Goal: Task Accomplishment & Management: Complete application form

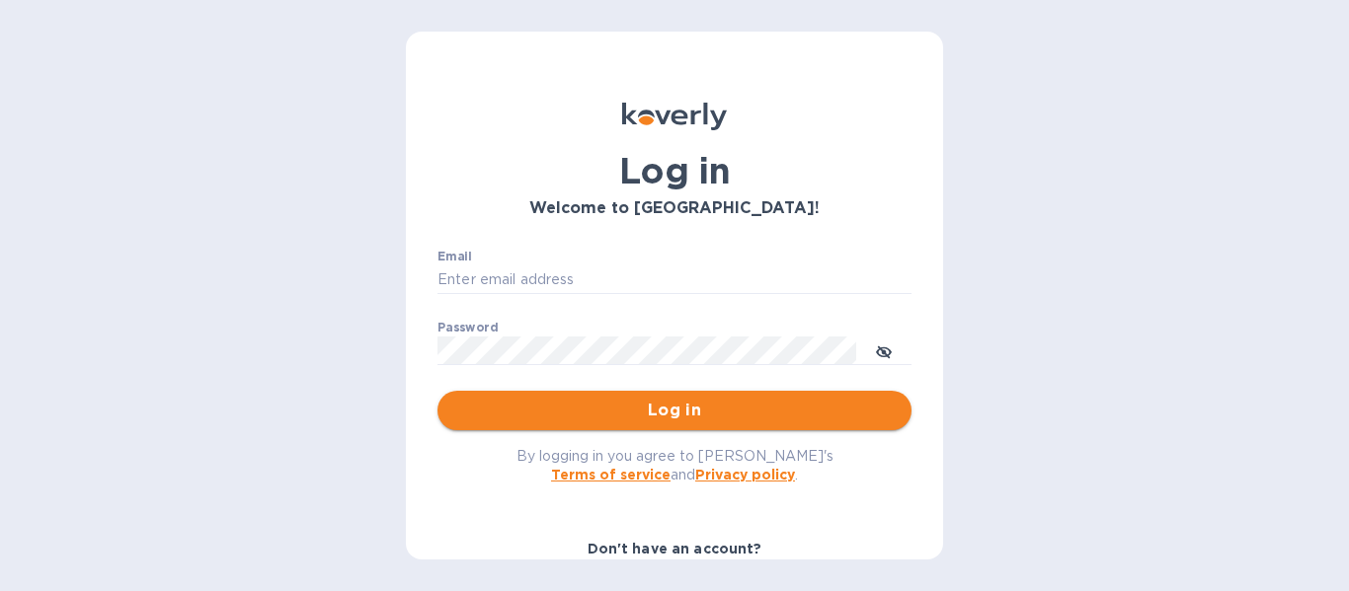
type input "[PERSON_NAME][EMAIL_ADDRESS][DOMAIN_NAME]"
click at [670, 417] on span "Log in" at bounding box center [674, 411] width 442 height 24
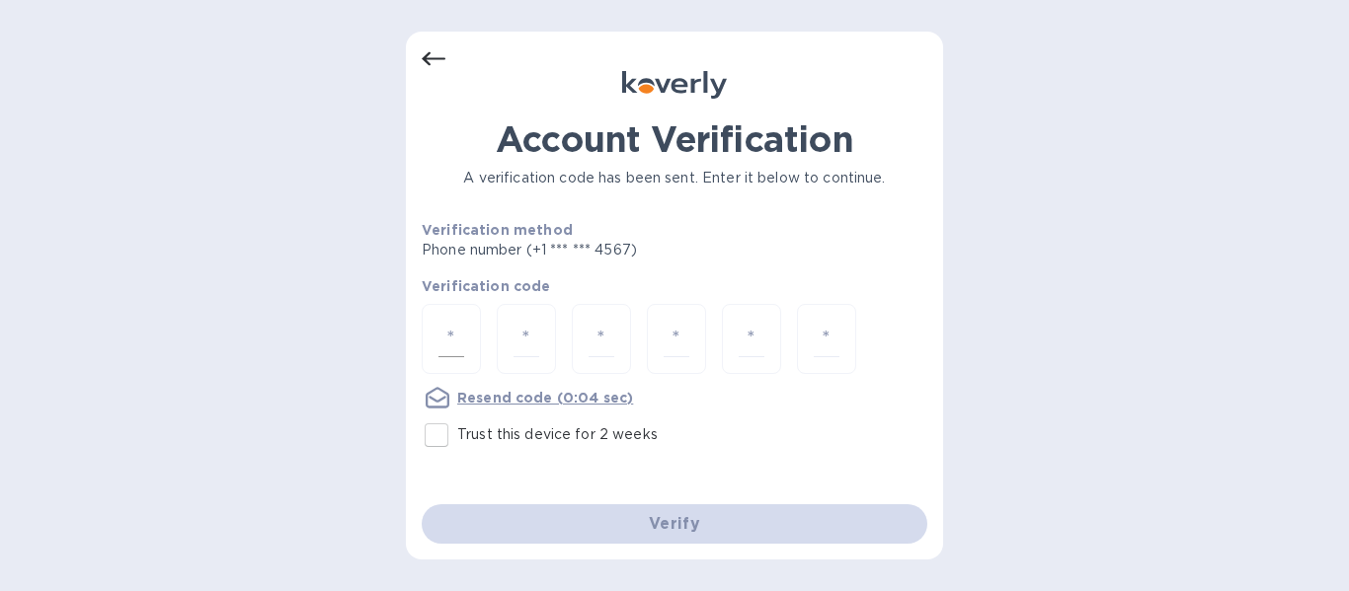
click at [449, 334] on input "number" at bounding box center [451, 339] width 26 height 37
type input "1"
type input "6"
type input "1"
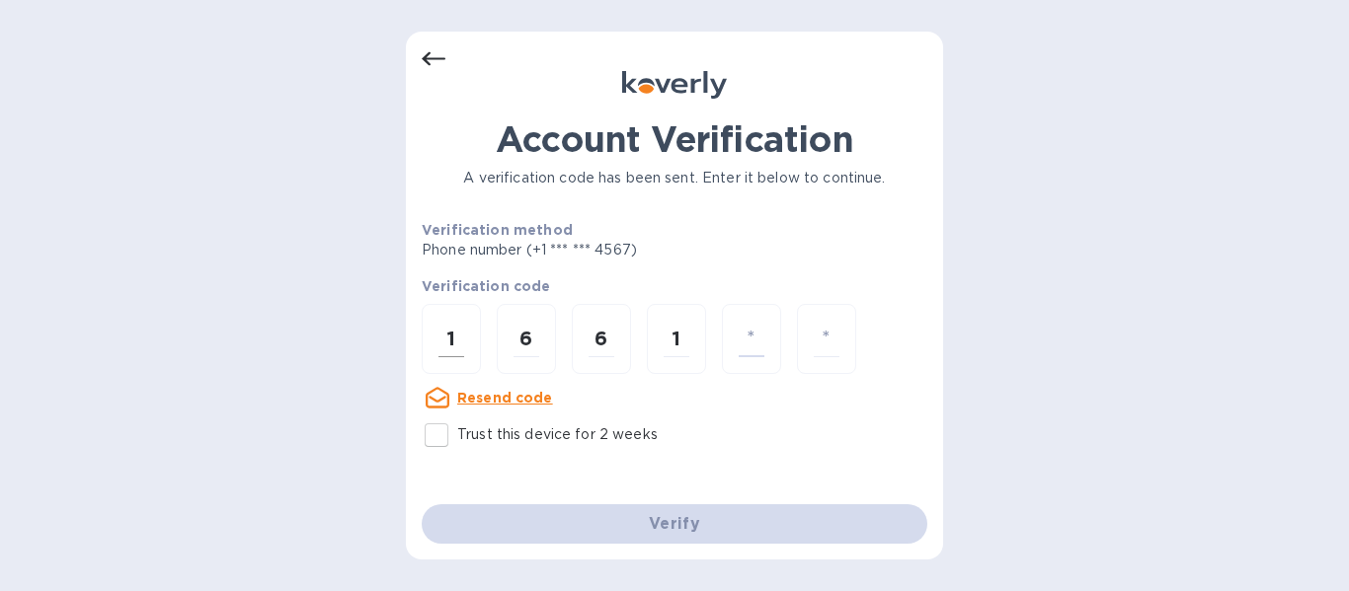
type input "4"
type input "8"
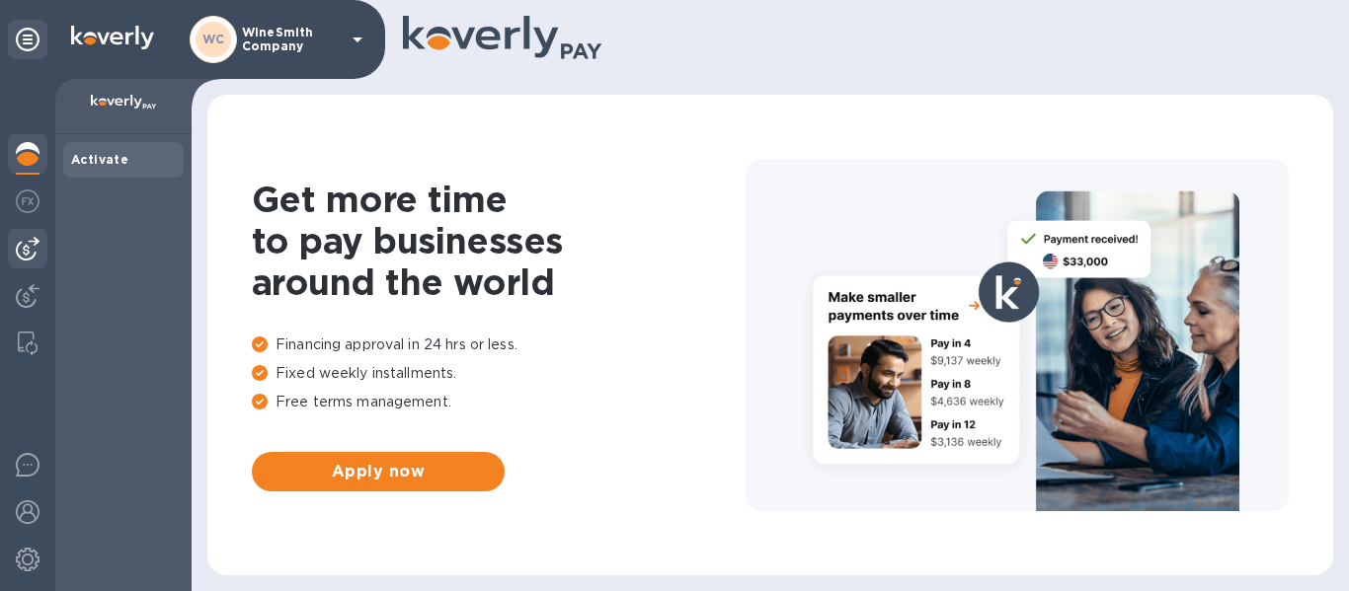
click at [32, 251] on img at bounding box center [28, 249] width 24 height 24
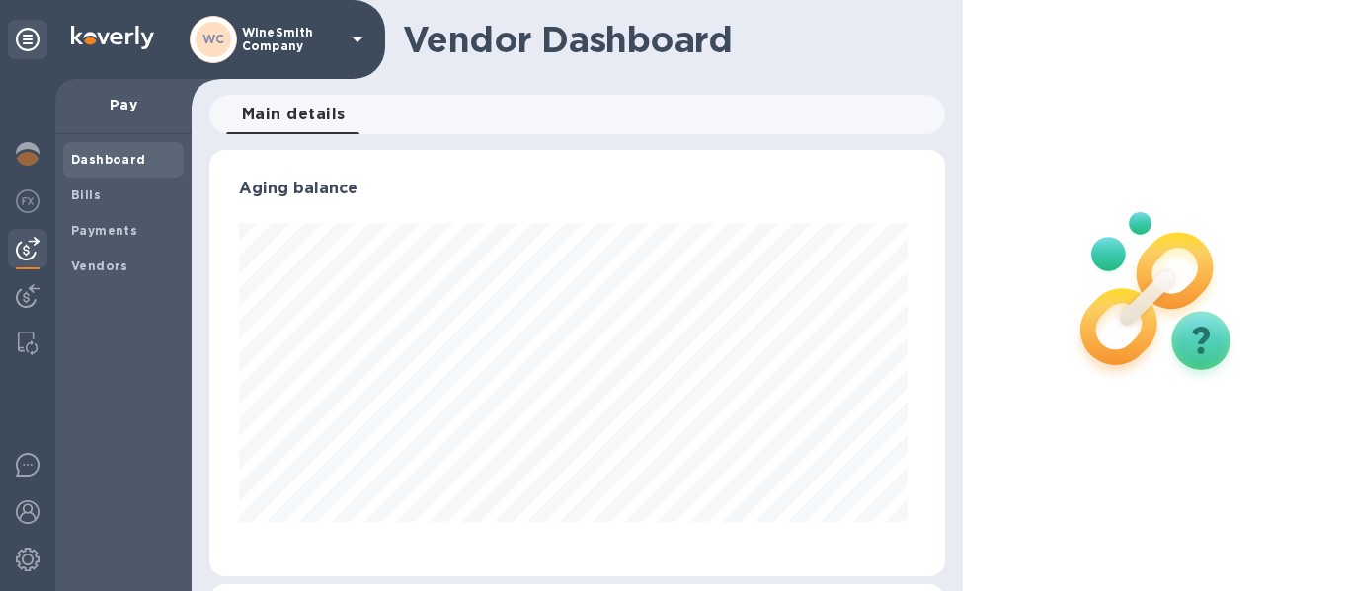
scroll to position [427, 729]
click at [90, 201] on b "Bills" at bounding box center [86, 195] width 30 height 15
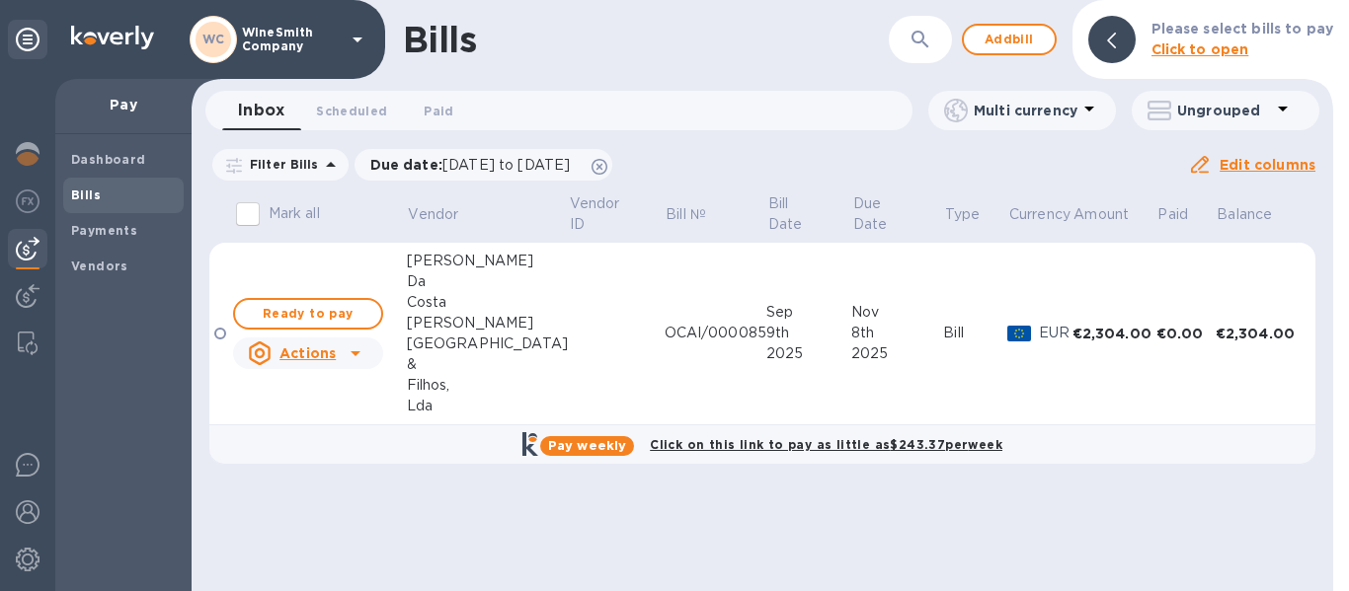
click at [328, 355] on u "Actions" at bounding box center [307, 354] width 56 height 16
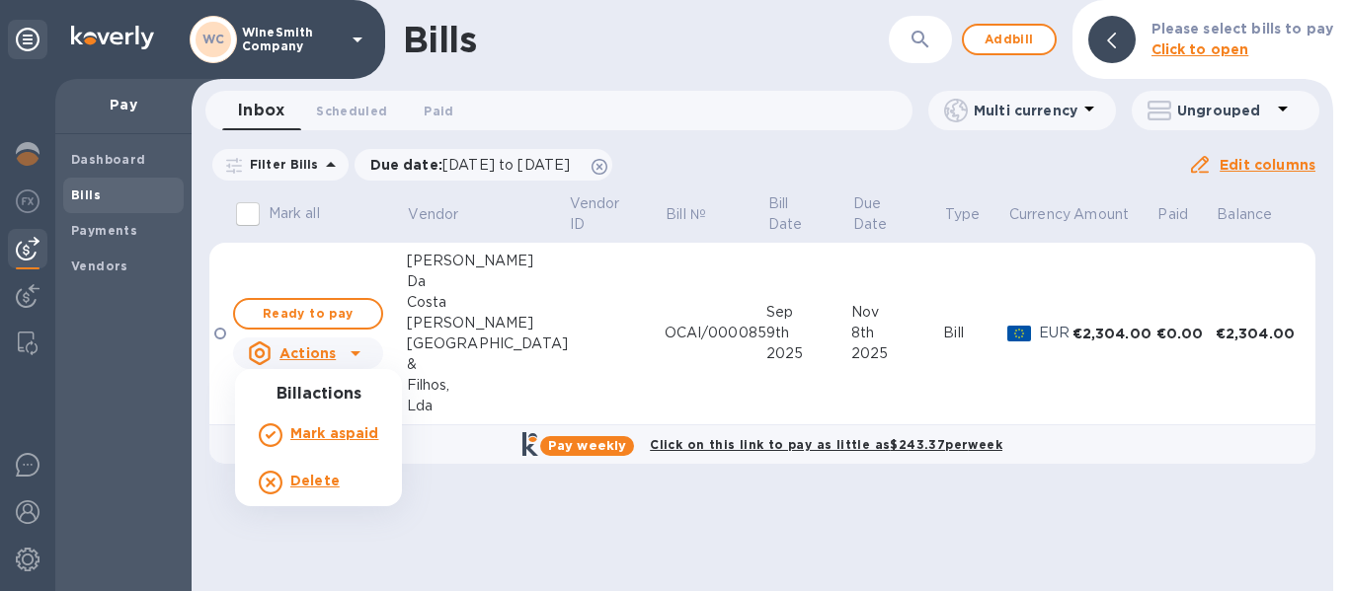
click at [548, 379] on div at bounding box center [674, 295] width 1349 height 591
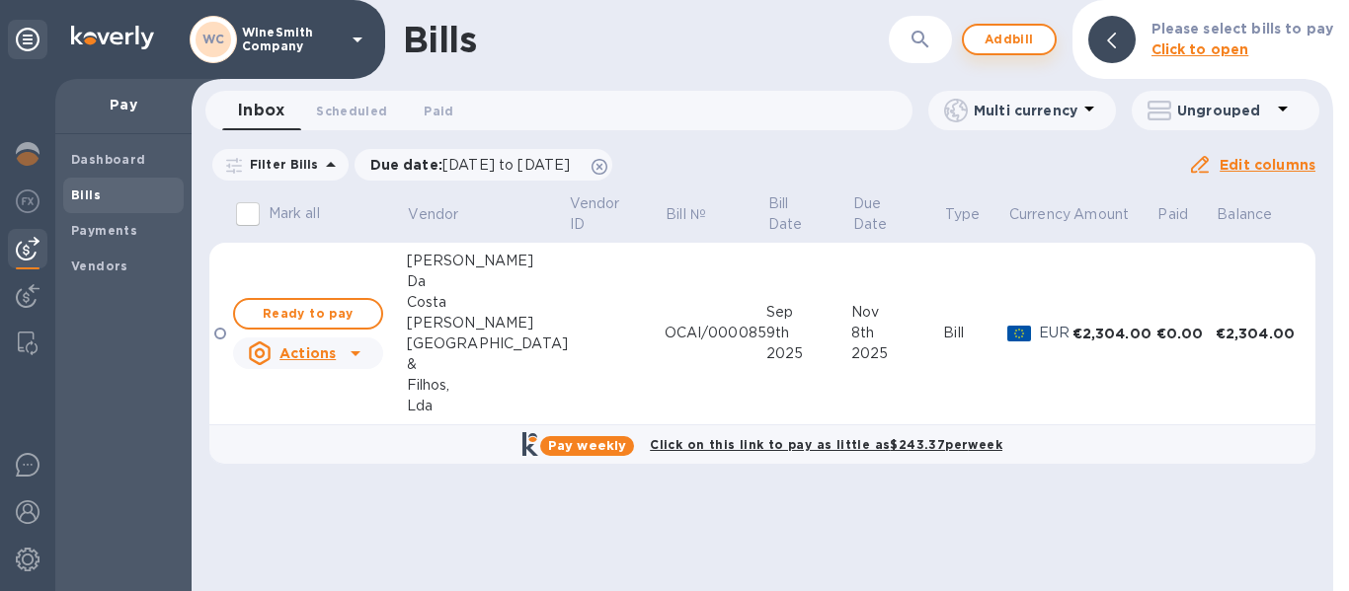
click at [1013, 48] on span "Add bill" at bounding box center [1009, 40] width 59 height 24
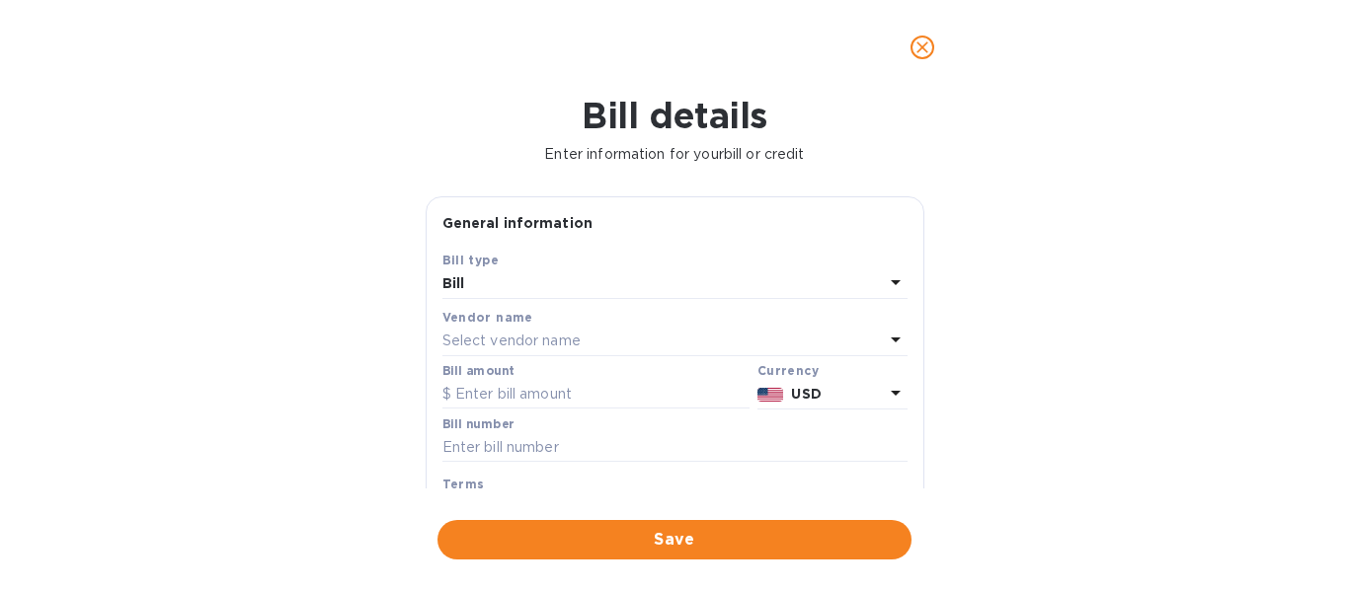
click at [683, 345] on div "Select vendor name" at bounding box center [662, 342] width 441 height 28
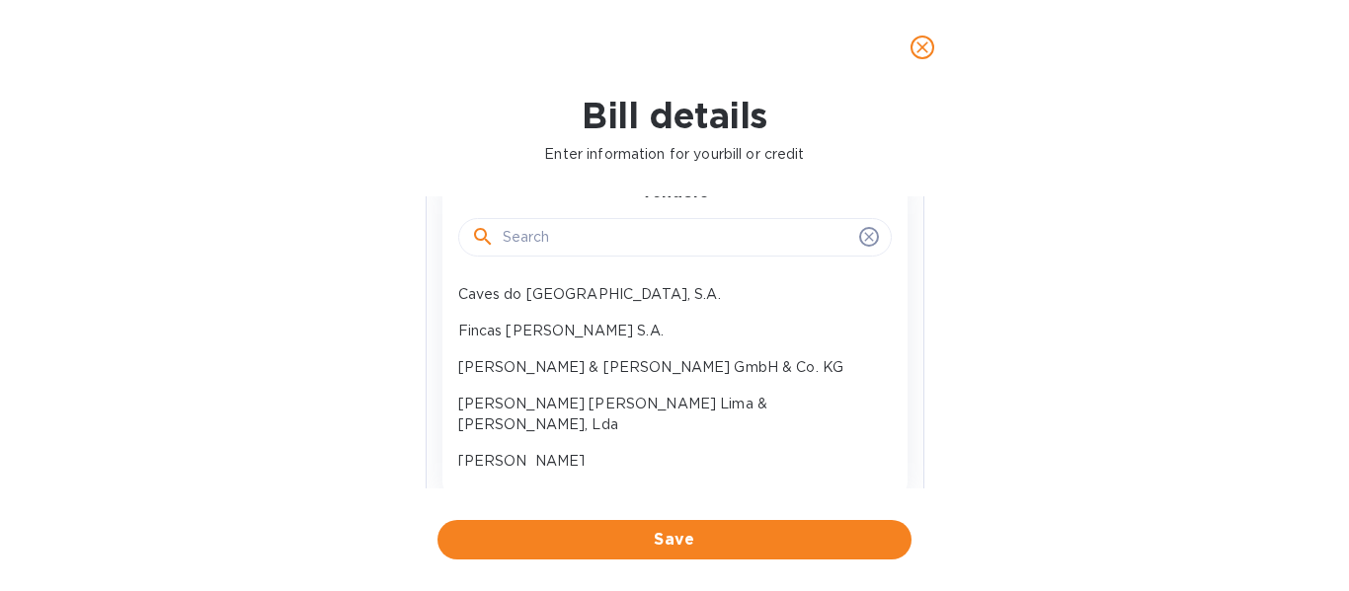
scroll to position [163, 0]
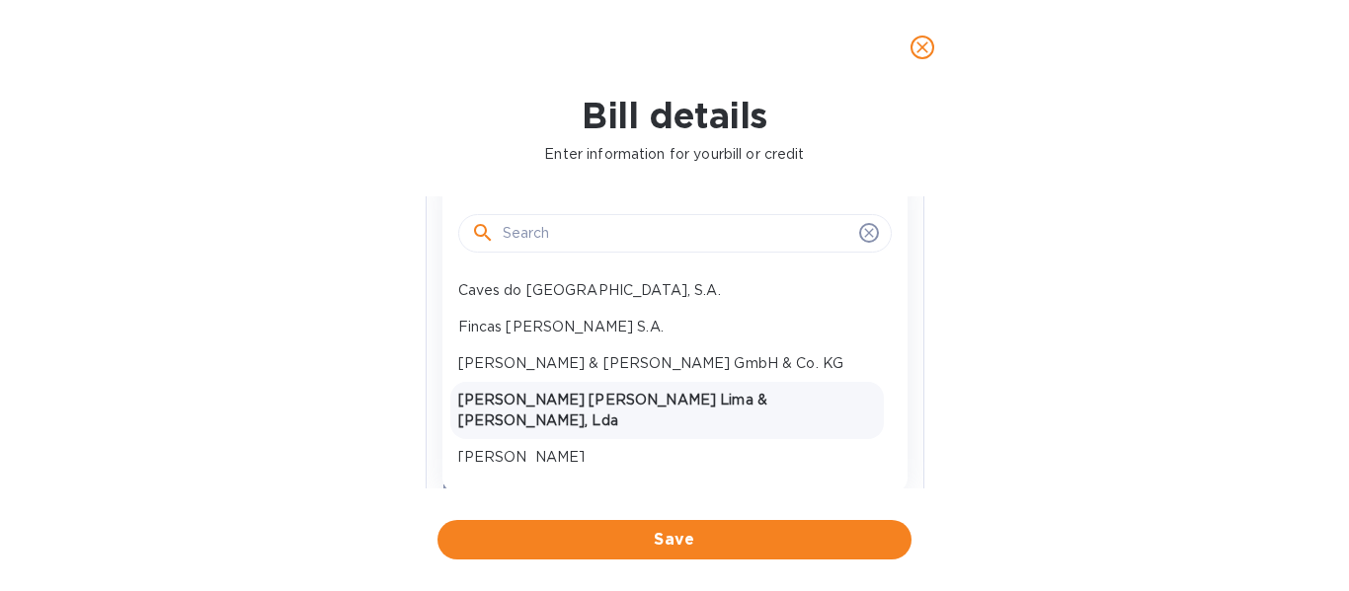
click at [677, 403] on p "[PERSON_NAME] [PERSON_NAME] Lima & [PERSON_NAME], Lda" at bounding box center [667, 410] width 418 height 41
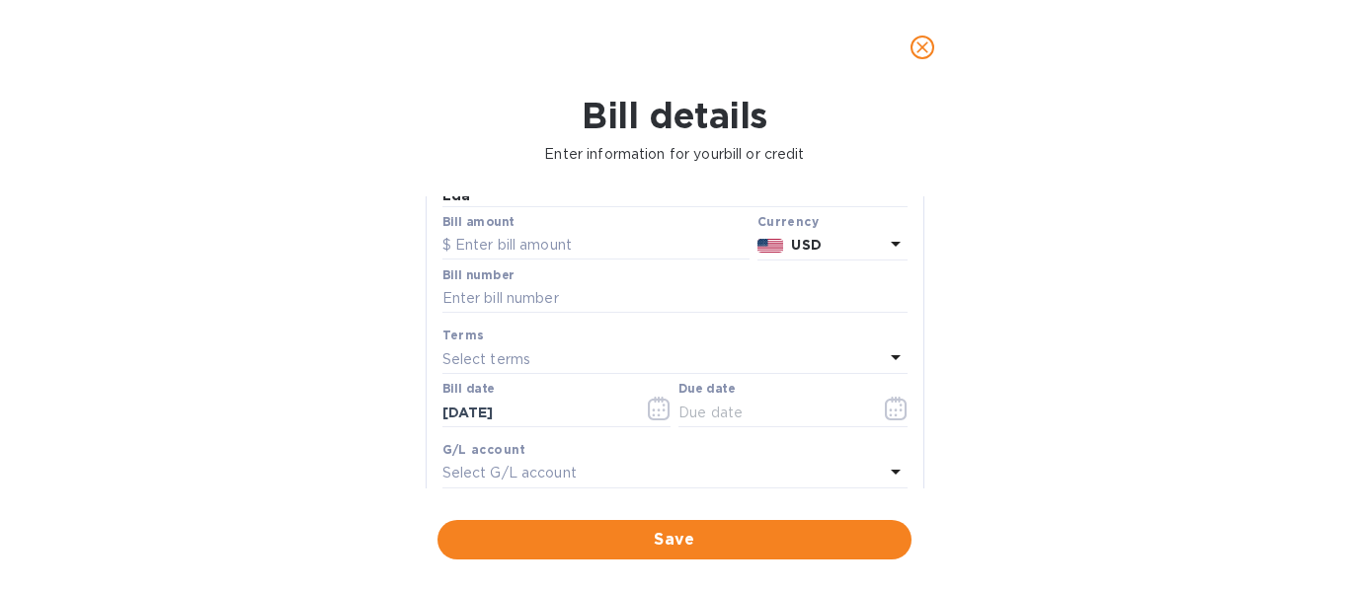
click at [884, 234] on icon at bounding box center [896, 244] width 24 height 24
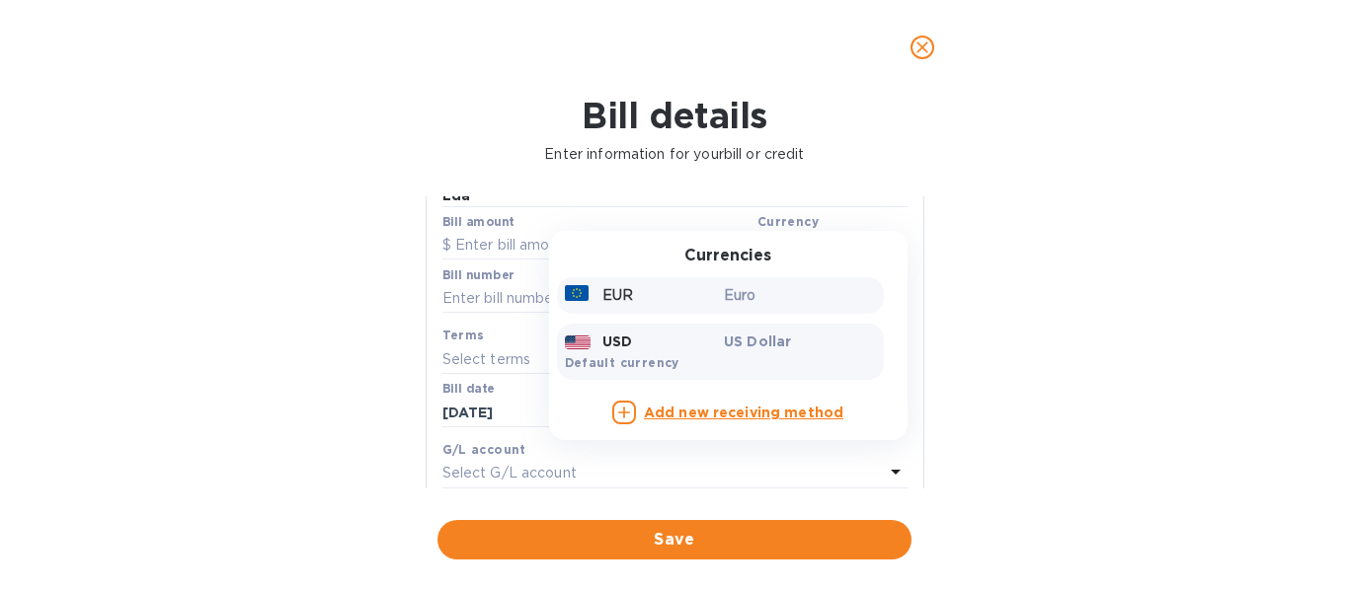
click at [697, 281] on div "EUR" at bounding box center [641, 295] width 160 height 29
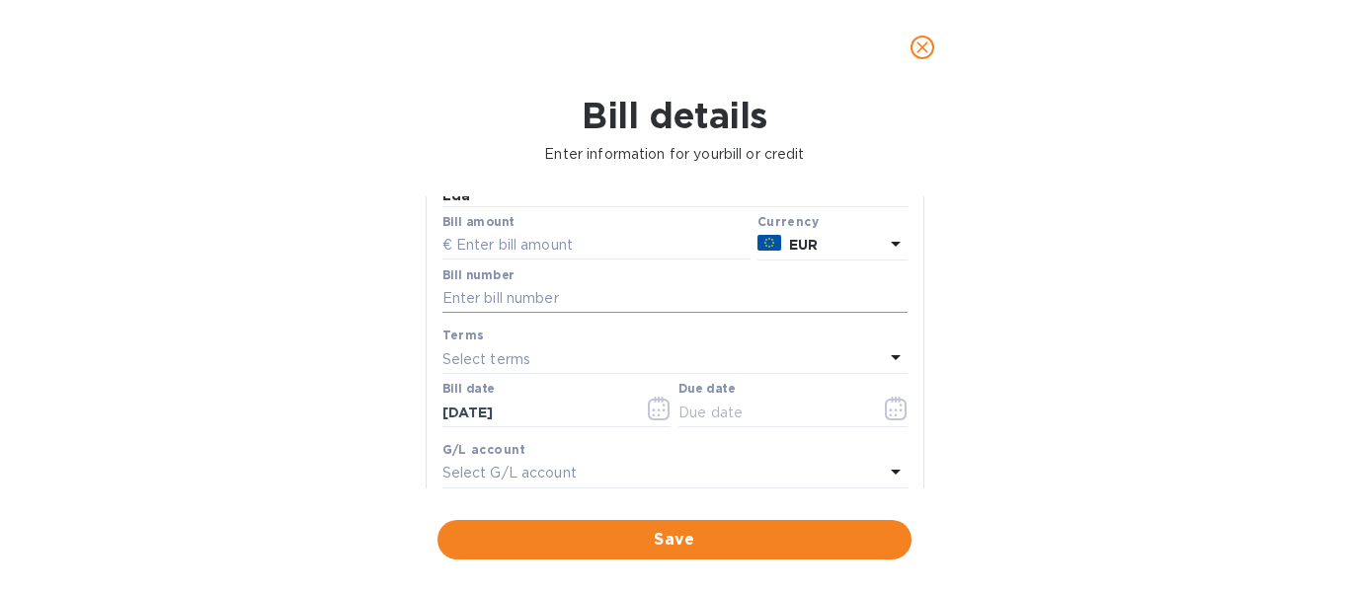
click at [673, 284] on input "text" at bounding box center [674, 299] width 465 height 30
paste input "102774"
type input "102774"
click at [614, 357] on div "Select terms" at bounding box center [662, 360] width 441 height 28
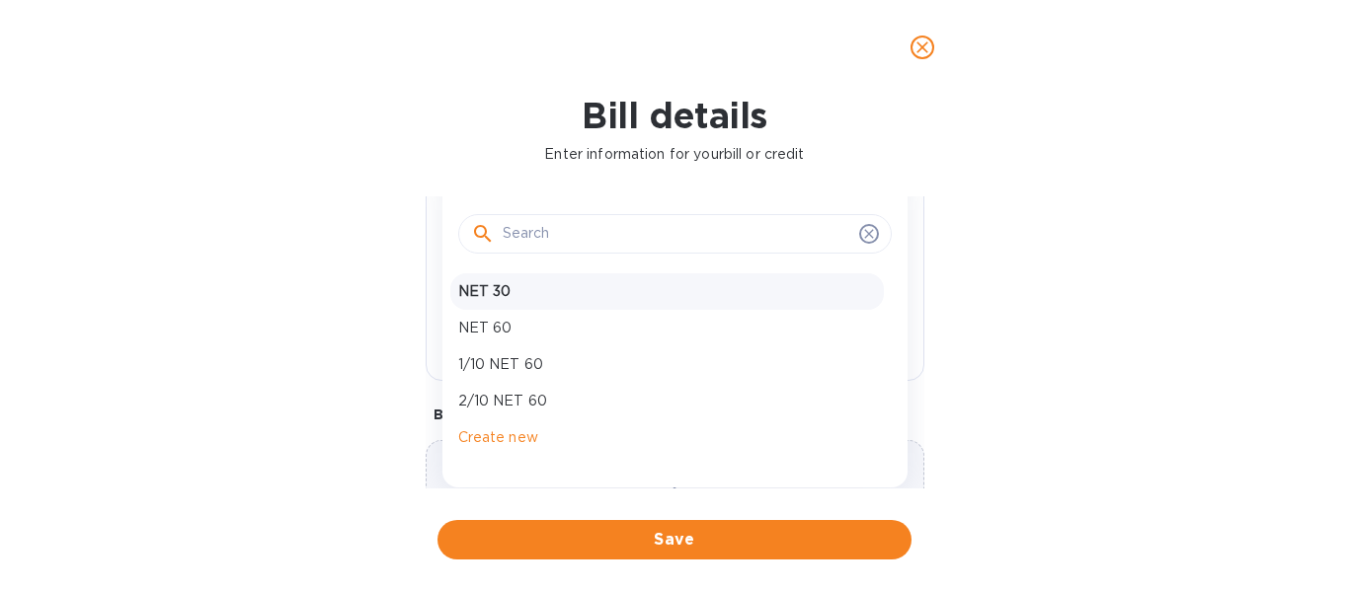
scroll to position [367, 0]
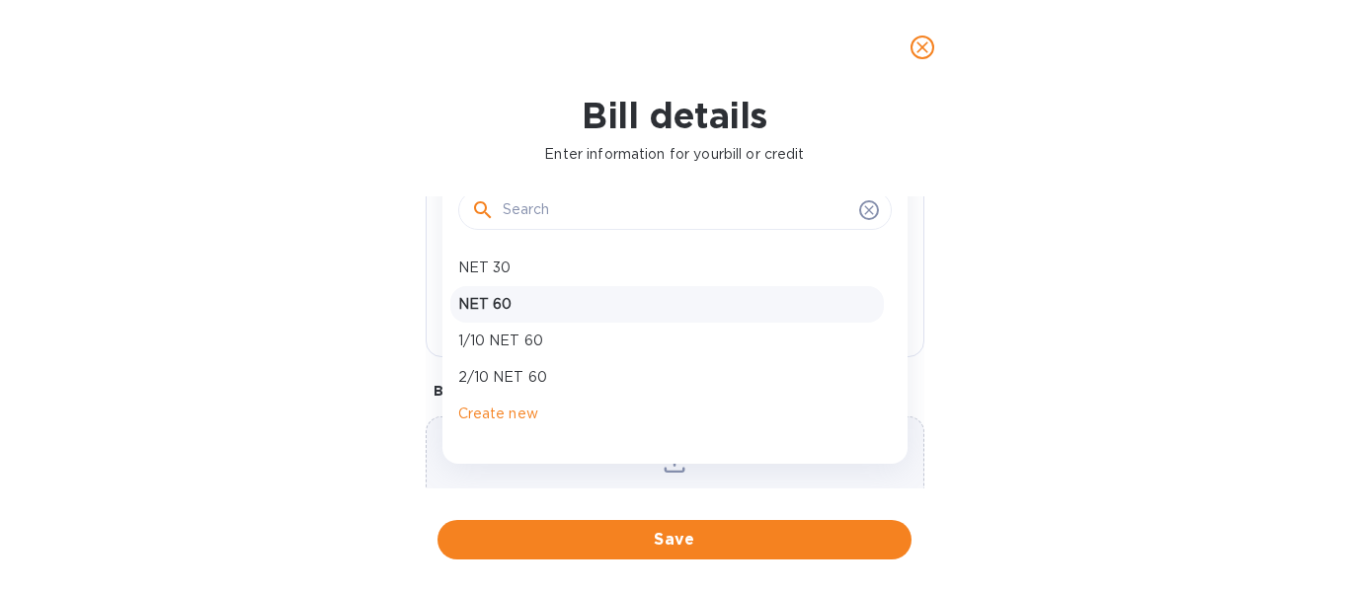
click at [540, 302] on div "NET 60" at bounding box center [666, 304] width 433 height 37
type input "[DATE]"
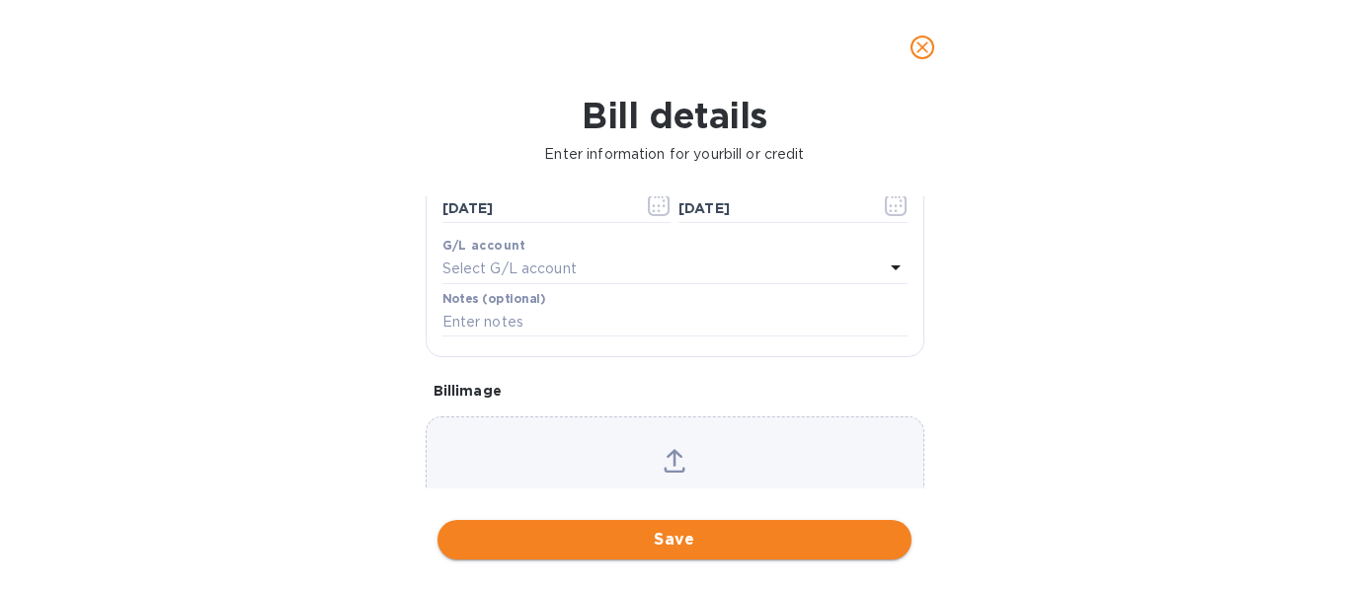
click at [686, 543] on span "Save" at bounding box center [674, 540] width 442 height 24
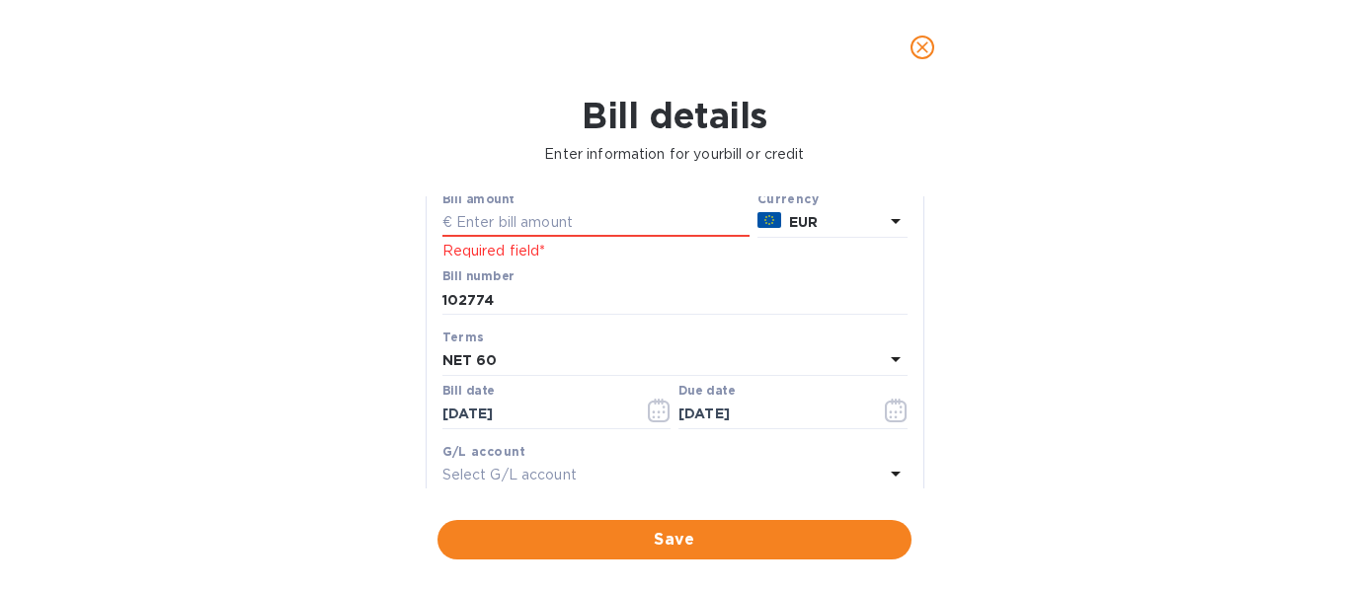
scroll to position [161, 0]
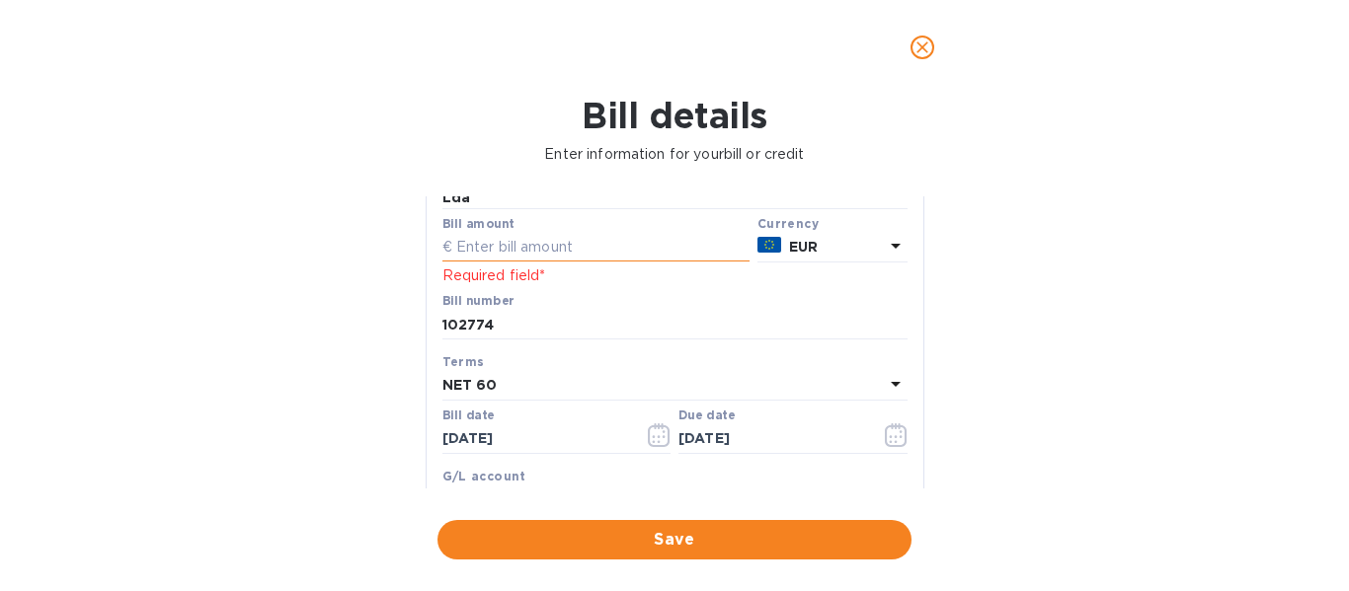
click at [607, 234] on input "text" at bounding box center [595, 248] width 307 height 30
type input "576"
click at [714, 544] on span "Save" at bounding box center [674, 540] width 442 height 24
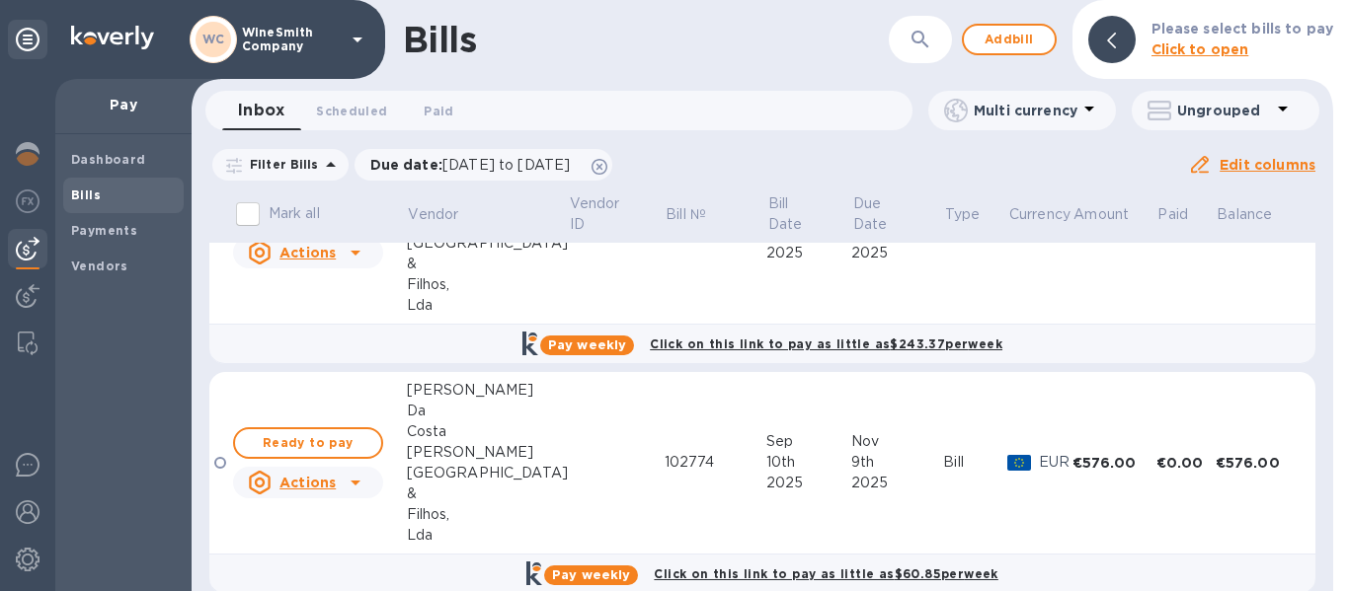
scroll to position [102, 0]
click at [324, 449] on span "Ready to pay" at bounding box center [308, 443] width 115 height 24
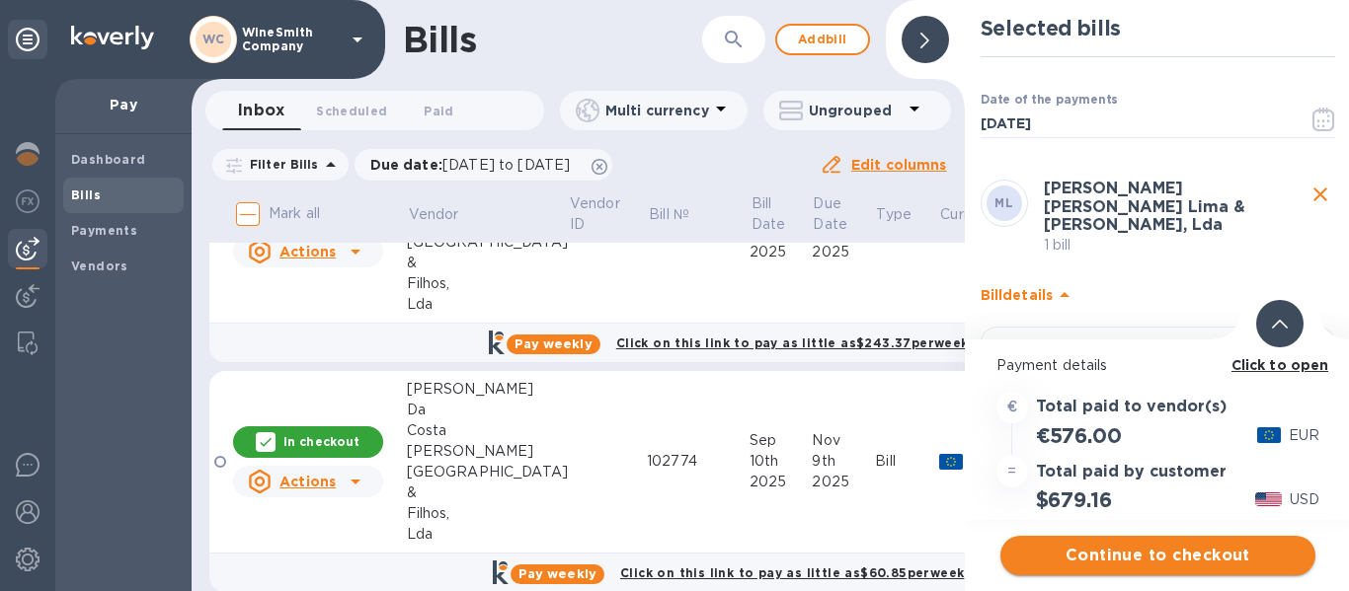
click at [1174, 563] on span "Continue to checkout" at bounding box center [1157, 556] width 283 height 24
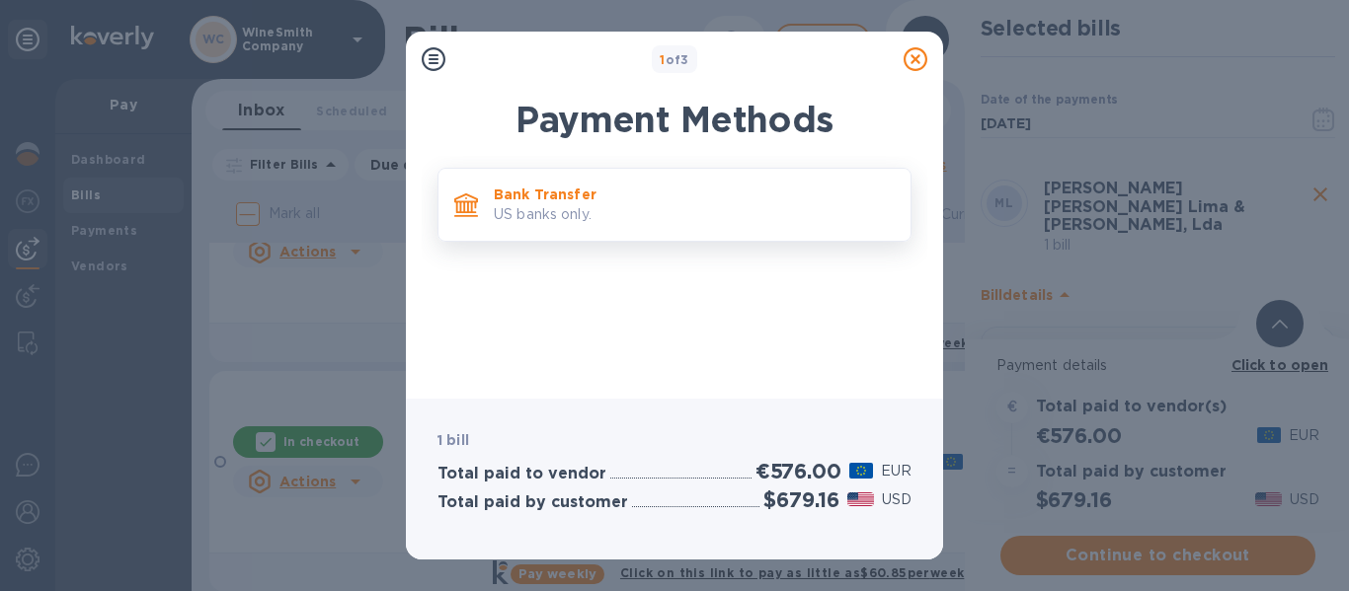
click at [570, 197] on p "Bank Transfer" at bounding box center [694, 195] width 401 height 20
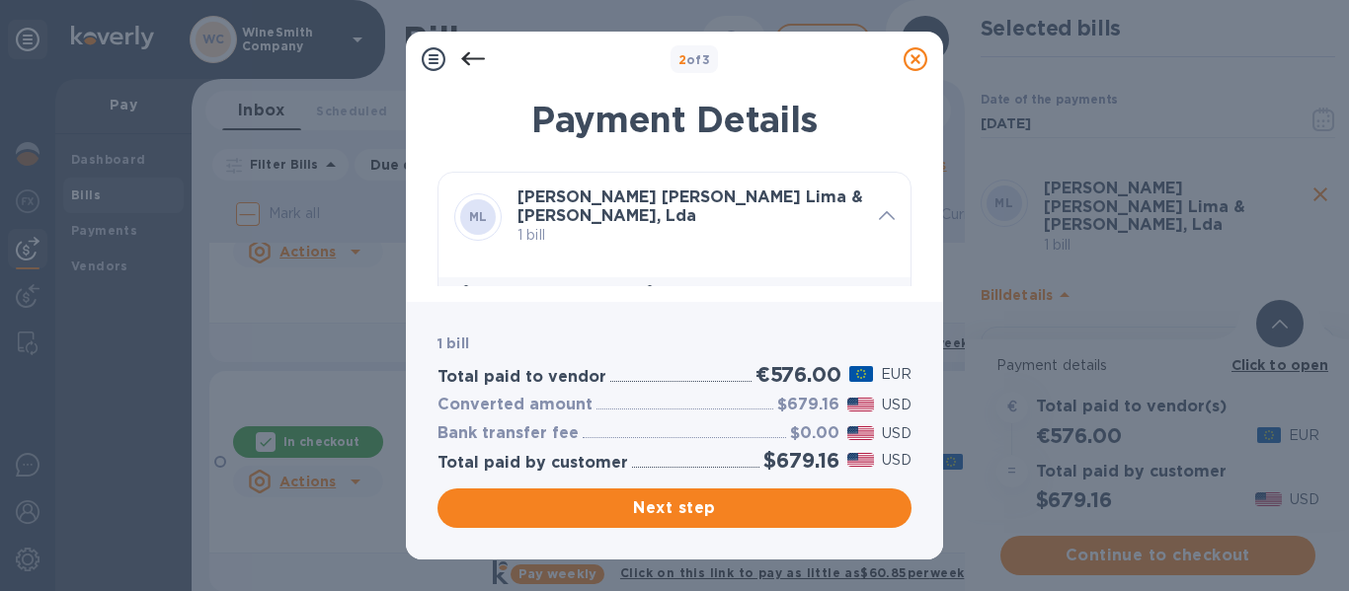
click at [468, 64] on icon at bounding box center [473, 59] width 24 height 14
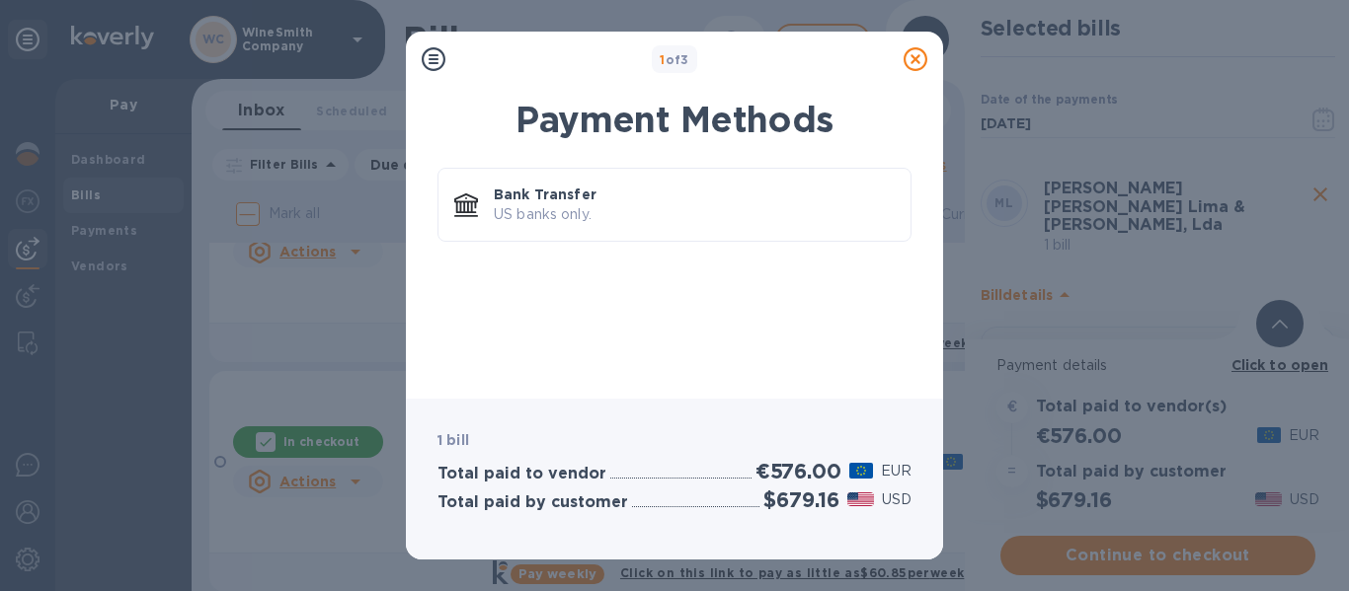
click at [911, 65] on icon at bounding box center [916, 59] width 24 height 24
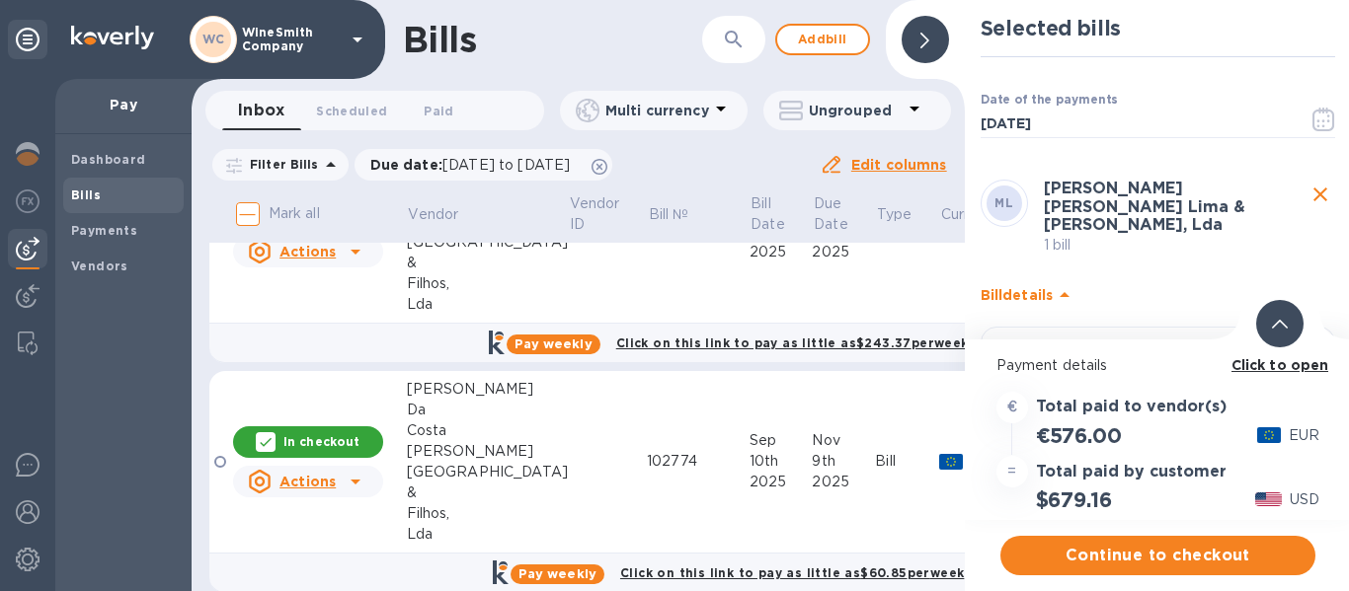
click at [1269, 441] on div at bounding box center [1269, 436] width 24 height 16
click at [1299, 440] on p "EUR" at bounding box center [1304, 436] width 31 height 21
click at [1317, 190] on icon "close" at bounding box center [1320, 195] width 14 height 14
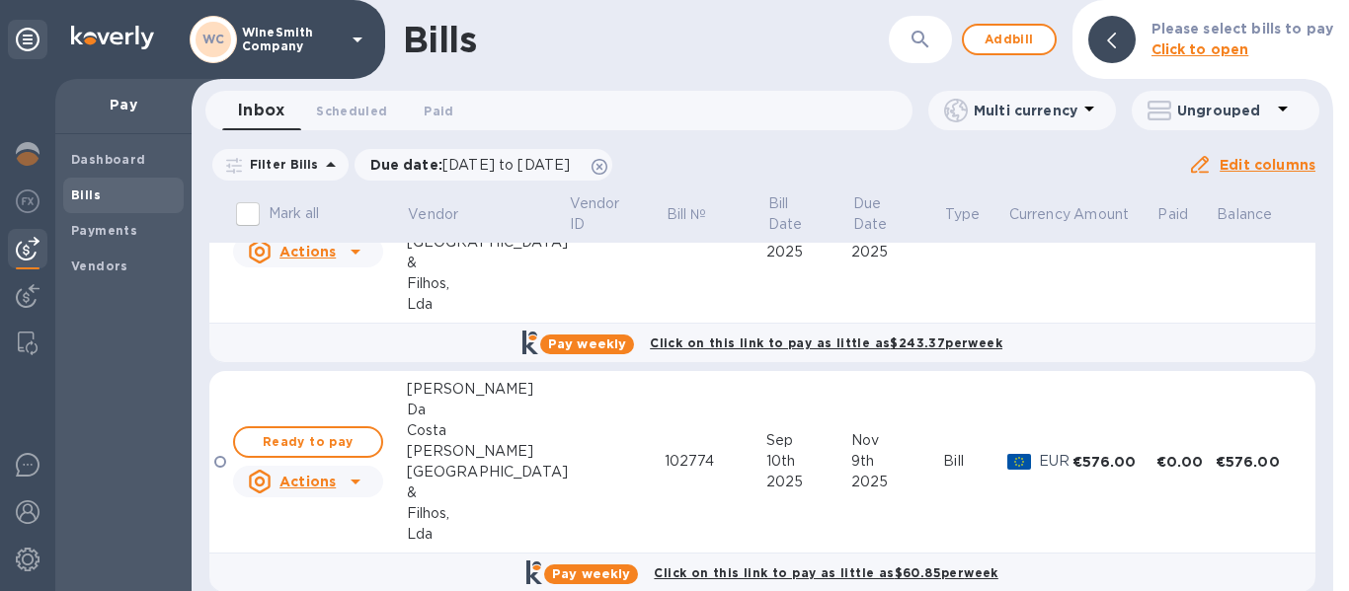
click at [339, 483] on div "Actions" at bounding box center [292, 482] width 96 height 32
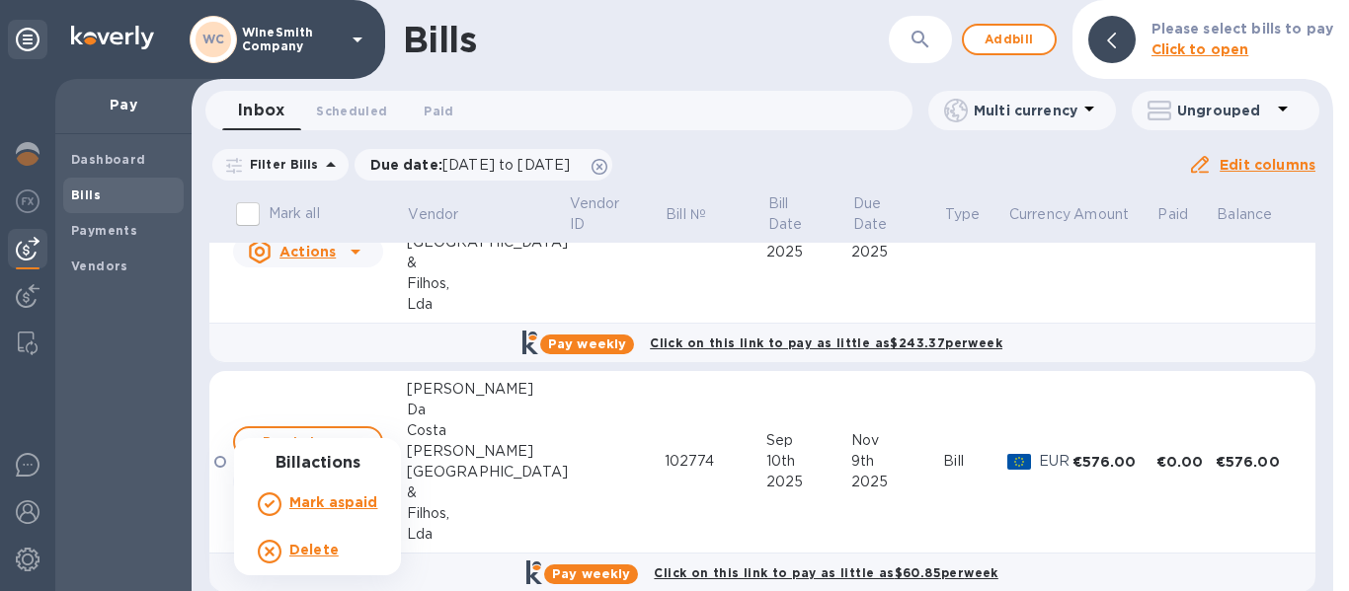
click at [340, 405] on div at bounding box center [674, 295] width 1349 height 591
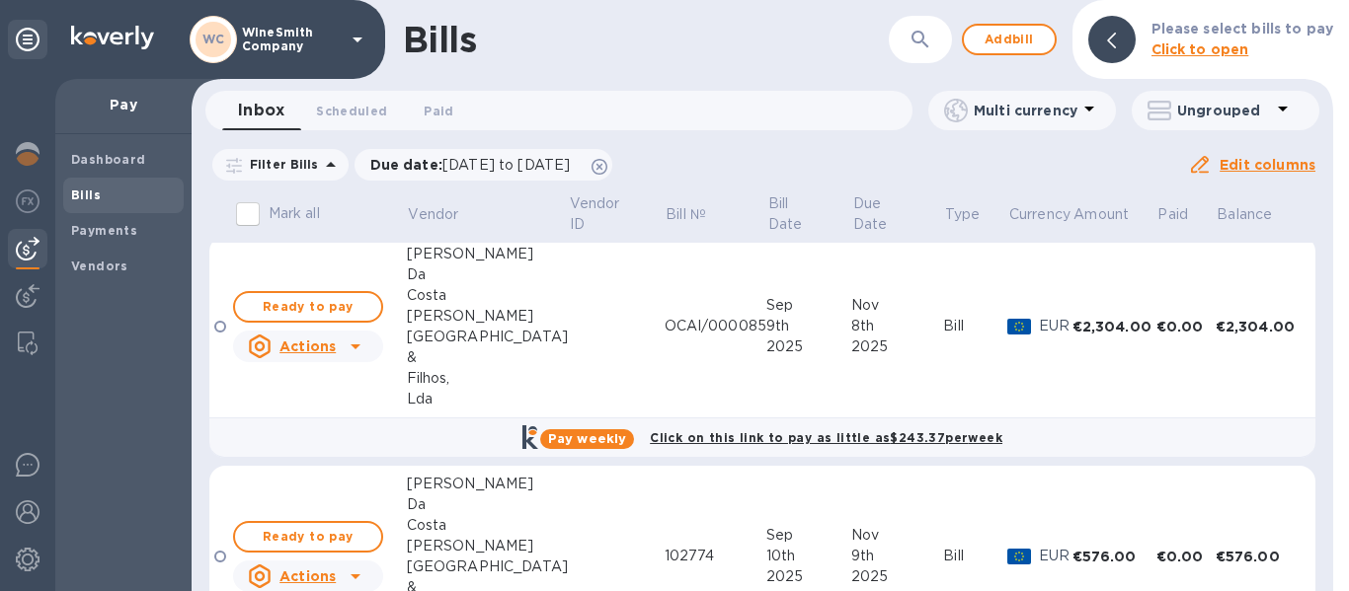
scroll to position [0, 0]
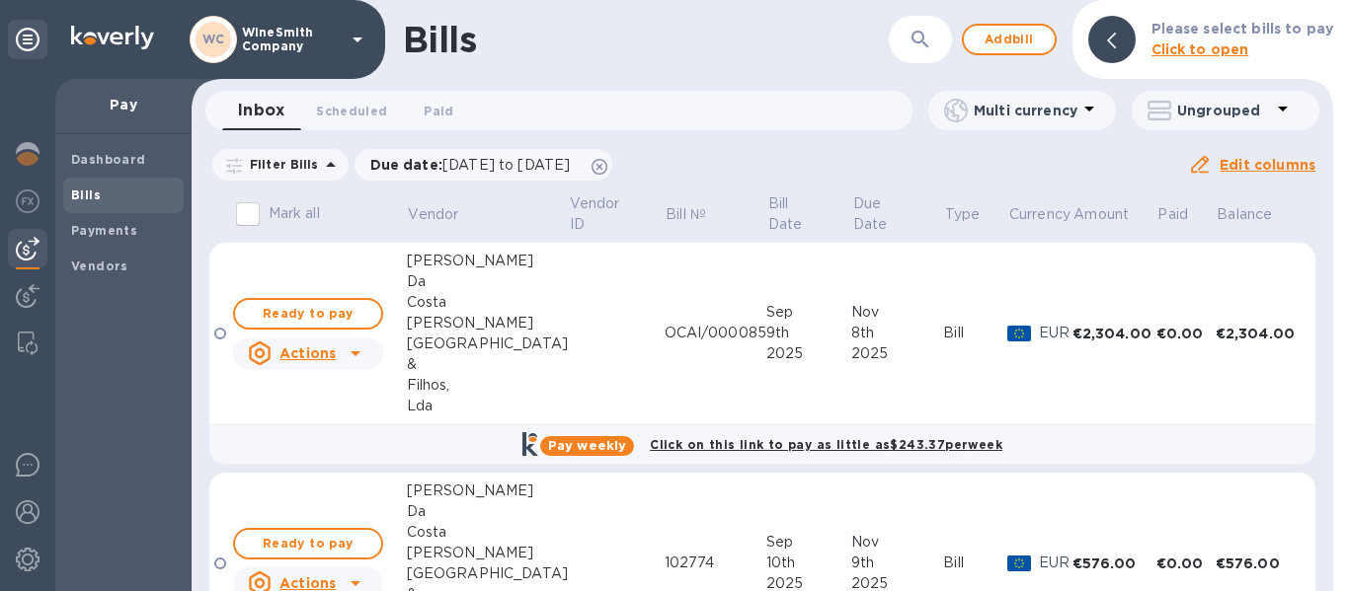
click at [326, 362] on div "Actions" at bounding box center [292, 354] width 88 height 24
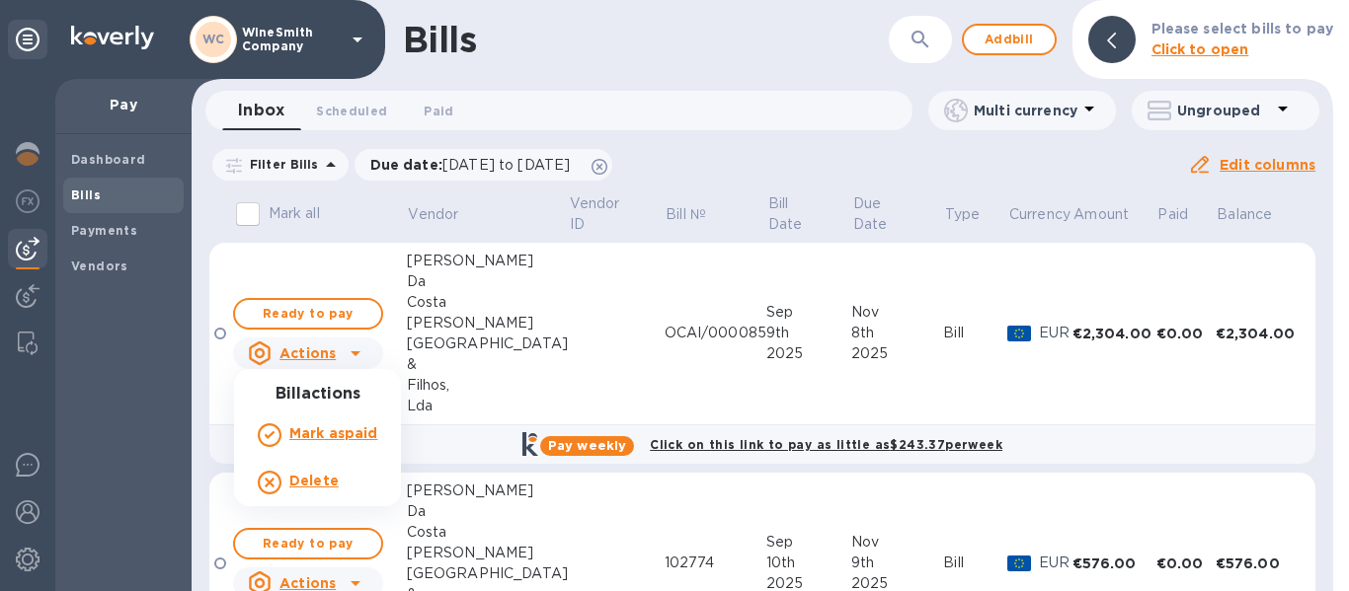
click at [318, 313] on div at bounding box center [674, 295] width 1349 height 591
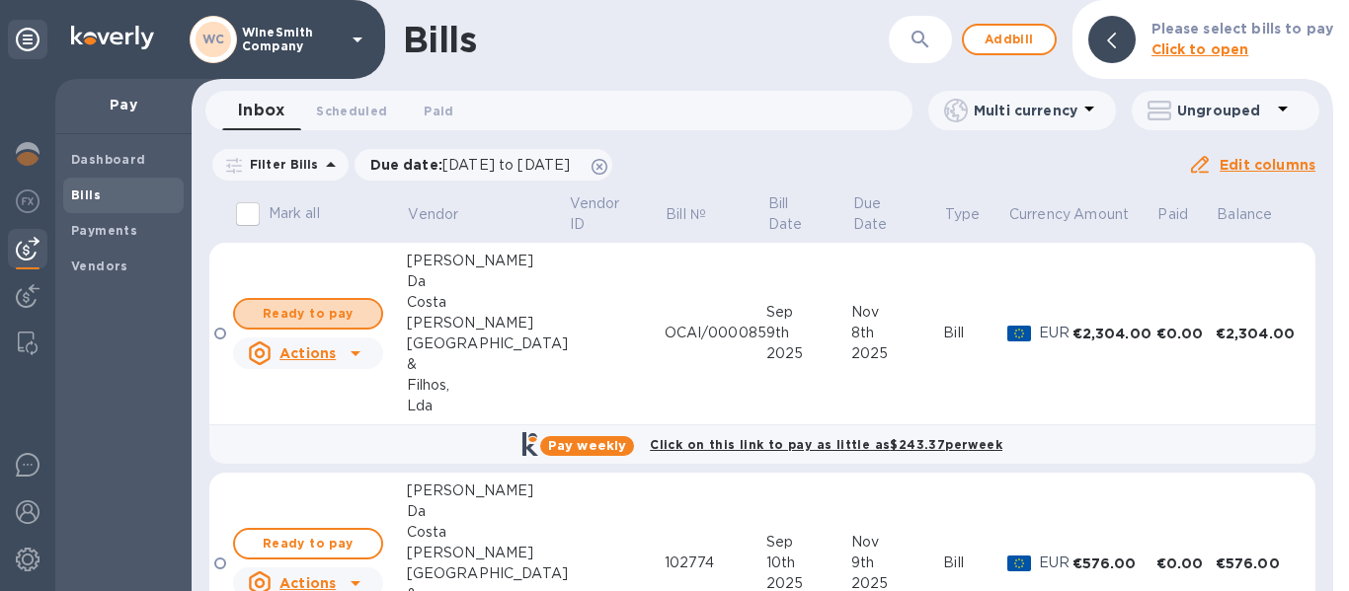
click at [318, 313] on span "Ready to pay" at bounding box center [308, 314] width 115 height 24
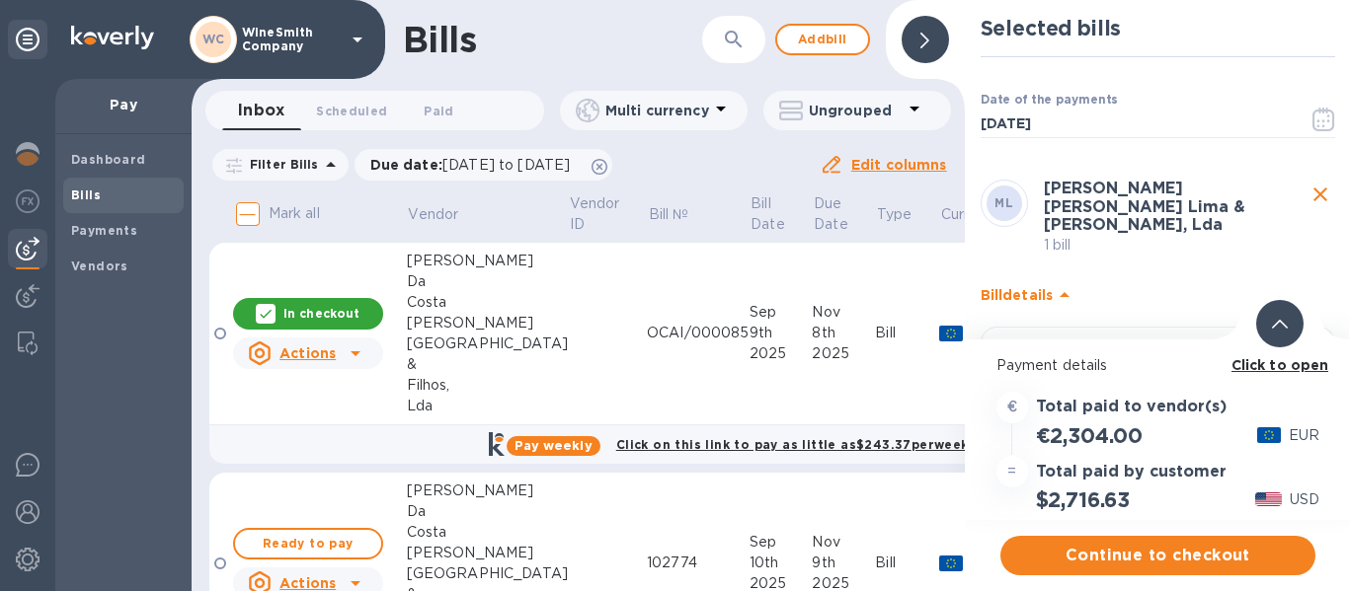
click at [324, 355] on u "Actions" at bounding box center [307, 354] width 56 height 16
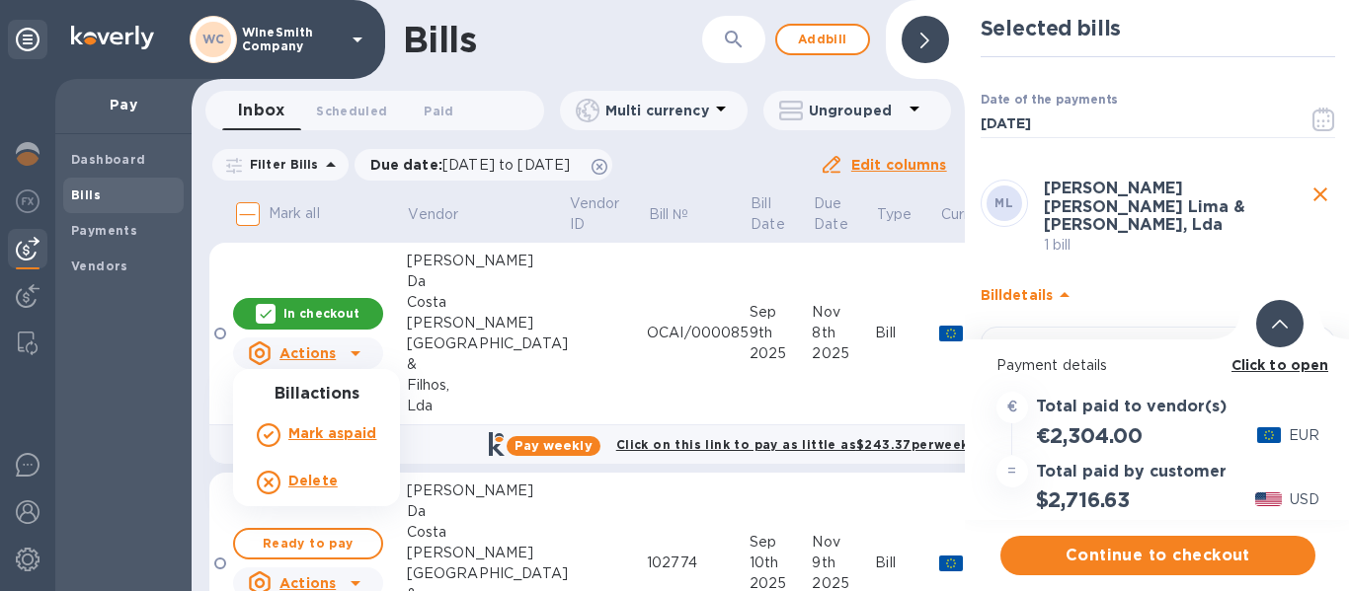
click at [312, 482] on b "Delete" at bounding box center [312, 481] width 49 height 16
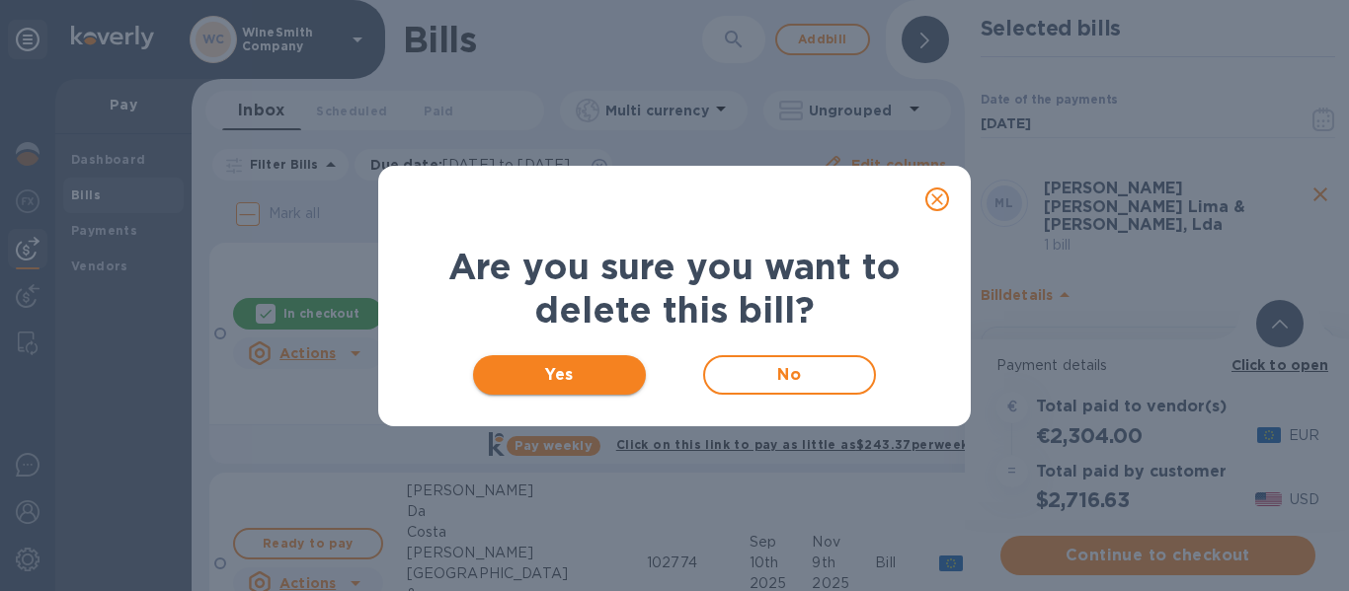
click at [569, 373] on span "Yes" at bounding box center [559, 375] width 141 height 24
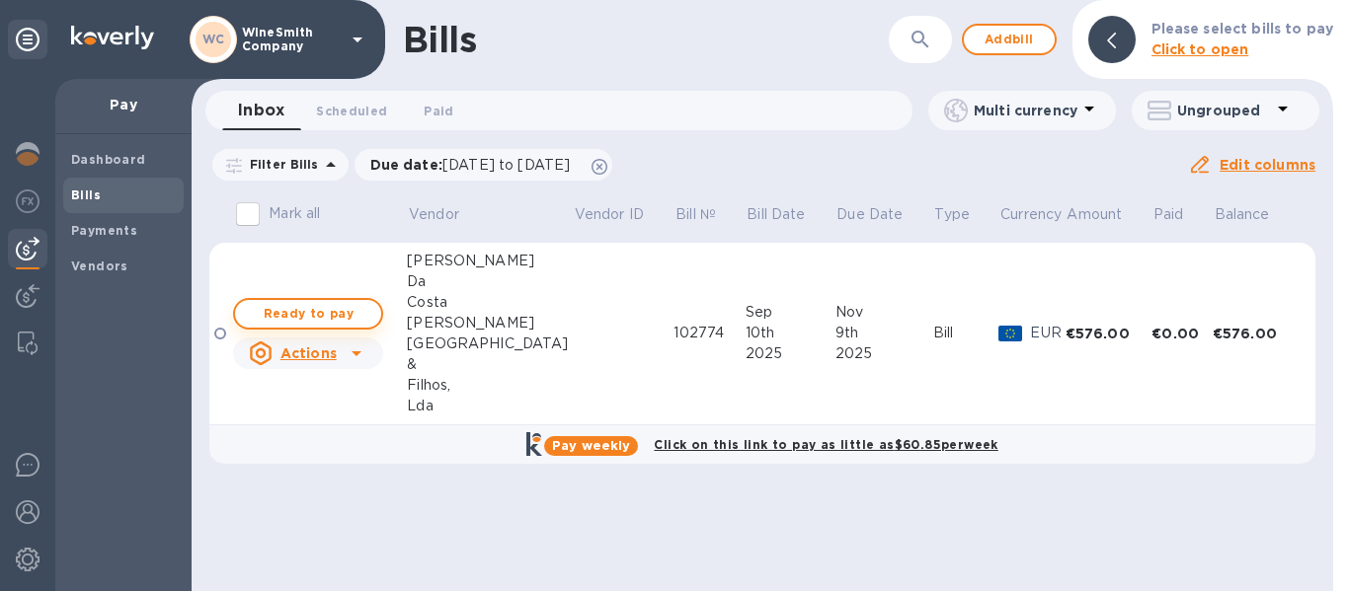
click at [337, 309] on span "Ready to pay" at bounding box center [308, 314] width 115 height 24
checkbox input "true"
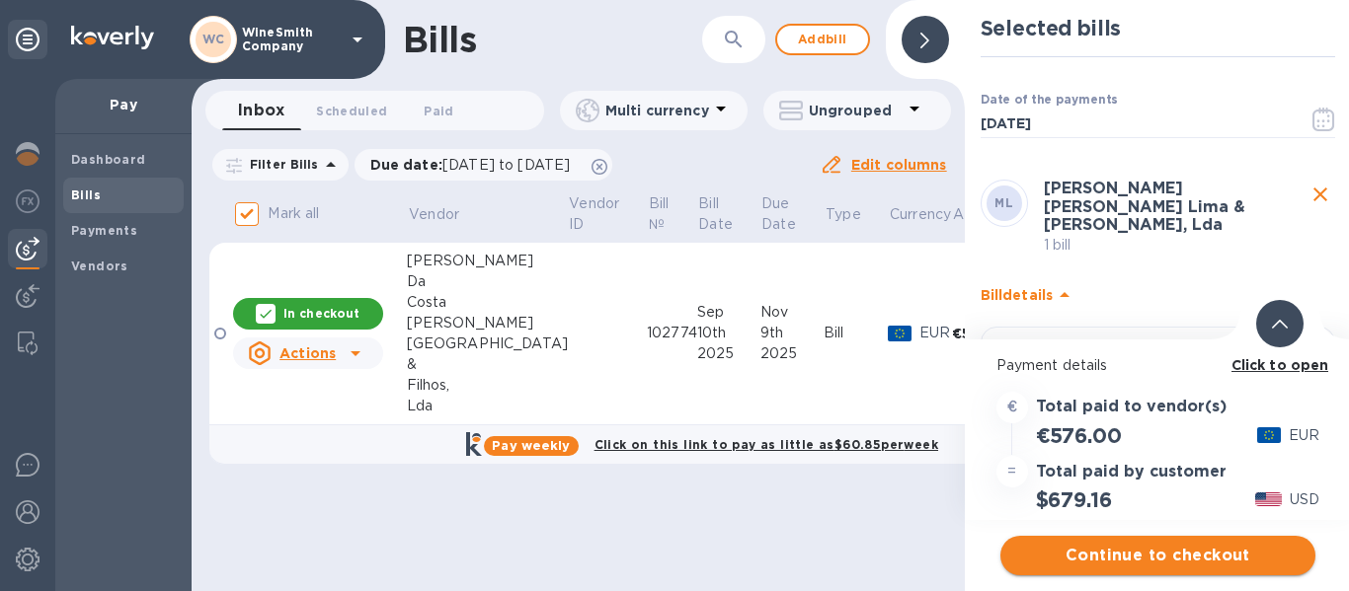
click at [1178, 562] on span "Continue to checkout" at bounding box center [1157, 556] width 283 height 24
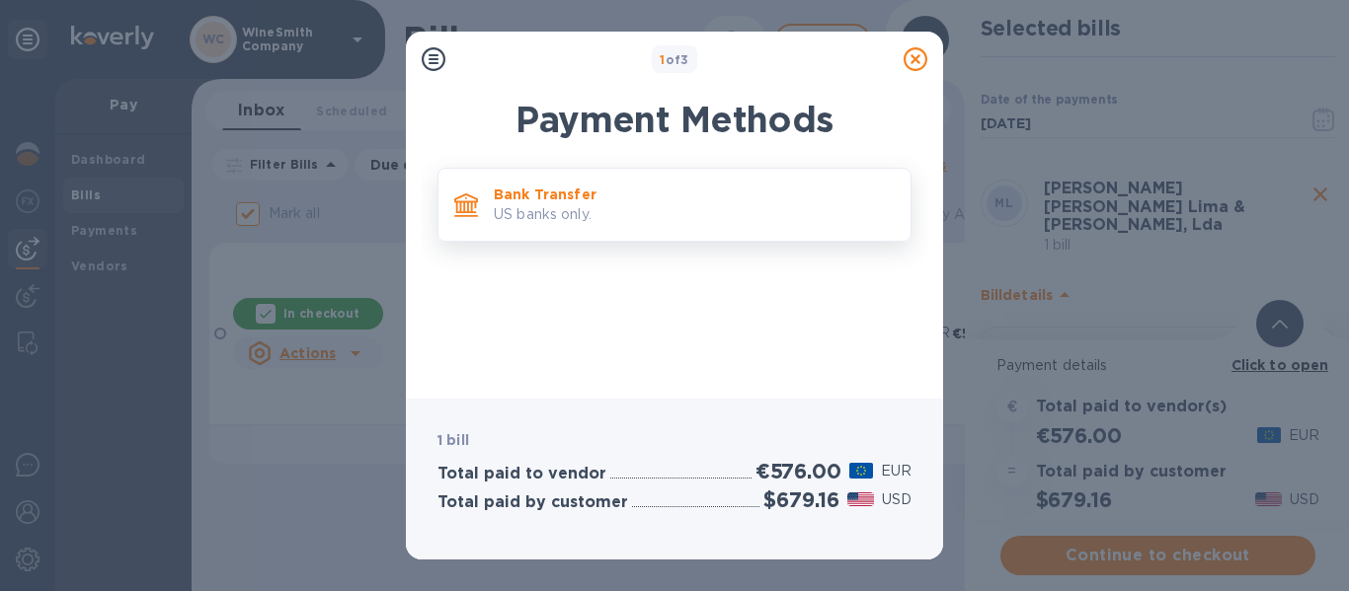
click at [543, 219] on p "US banks only." at bounding box center [694, 214] width 401 height 21
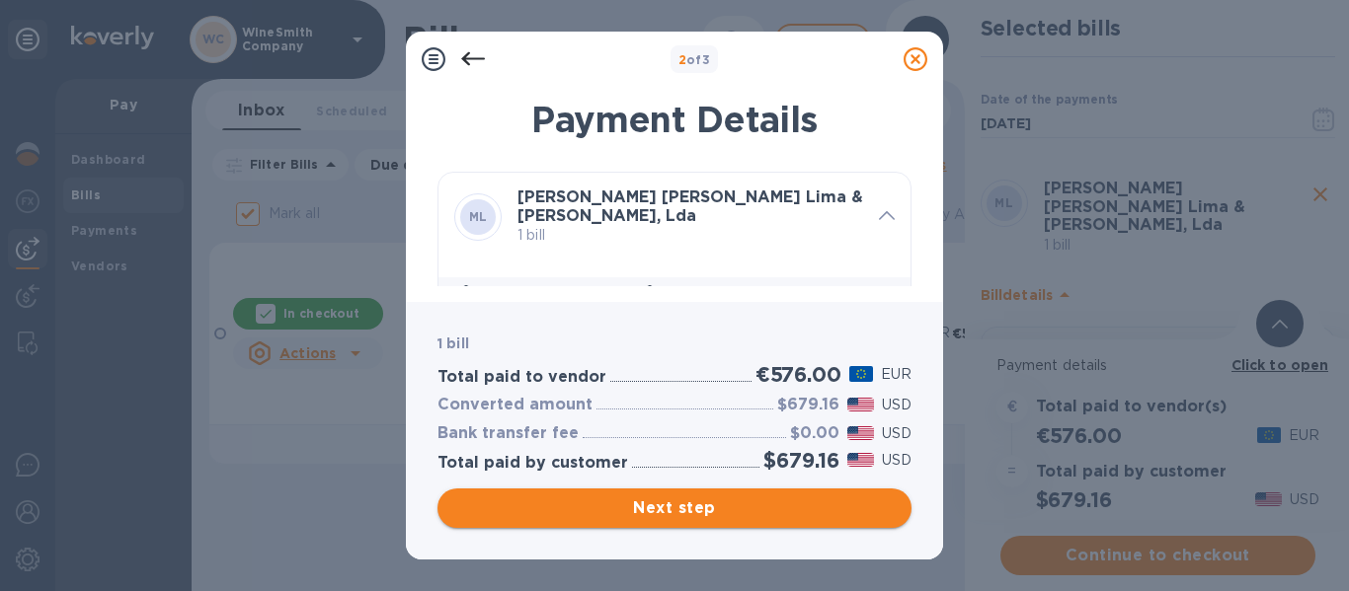
click at [782, 511] on span "Next step" at bounding box center [674, 509] width 442 height 24
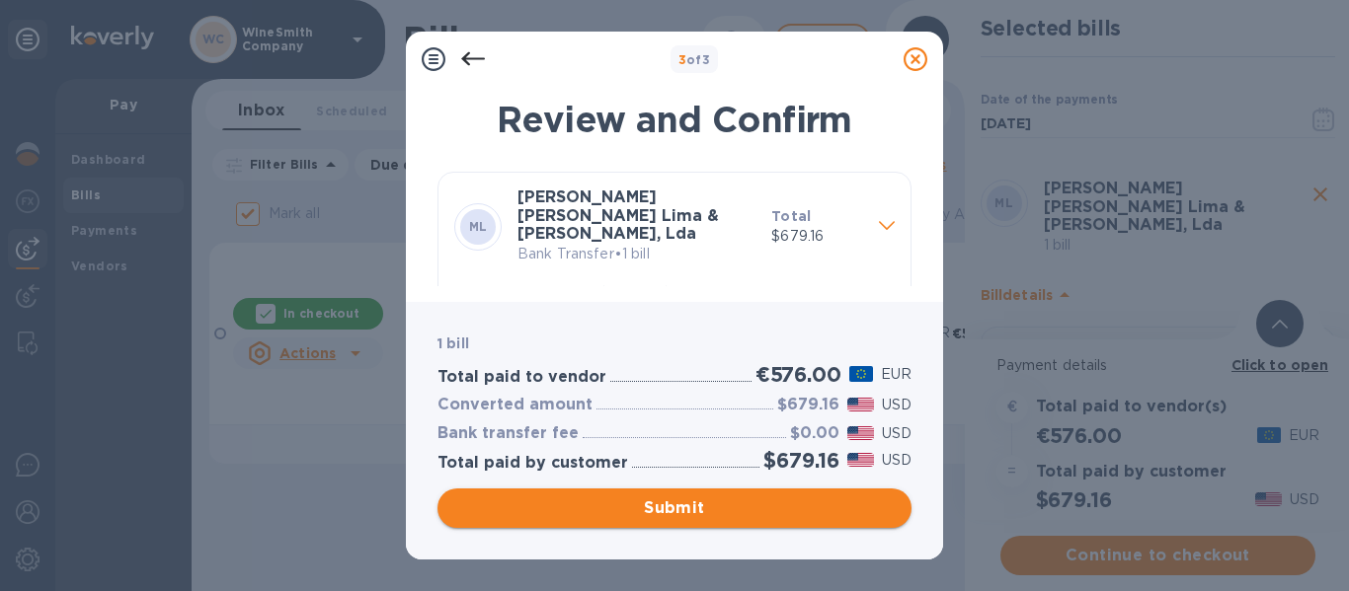
click at [753, 506] on span "Submit" at bounding box center [674, 509] width 442 height 24
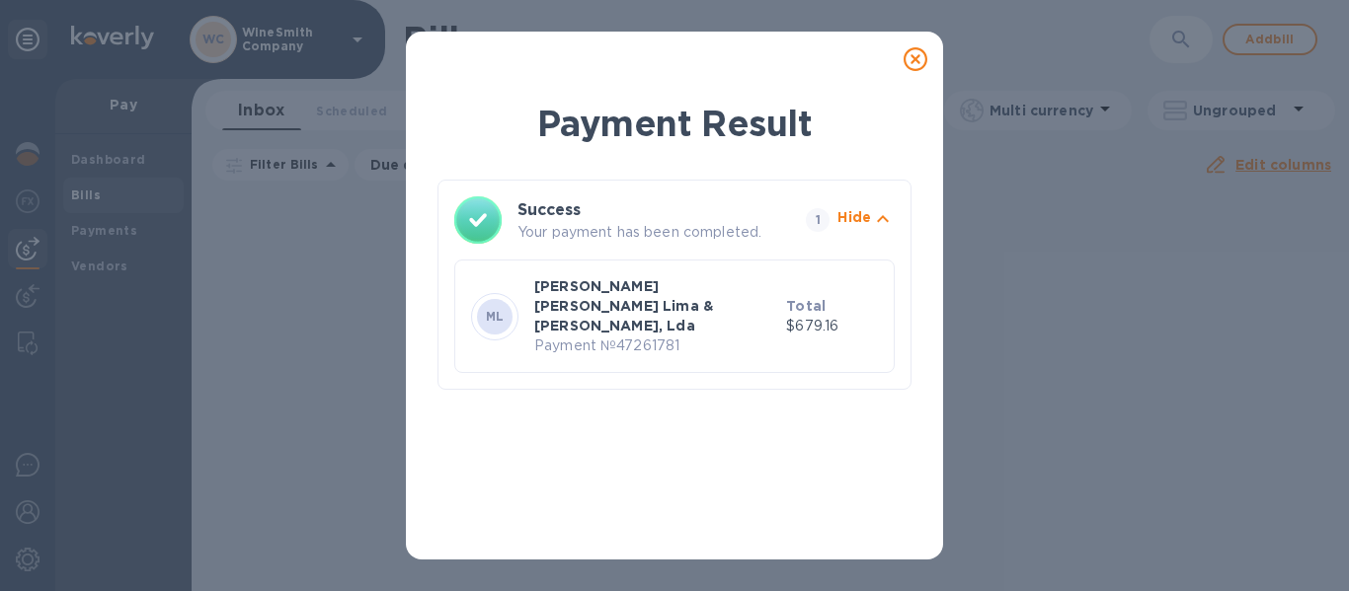
click at [909, 64] on icon at bounding box center [916, 59] width 24 height 24
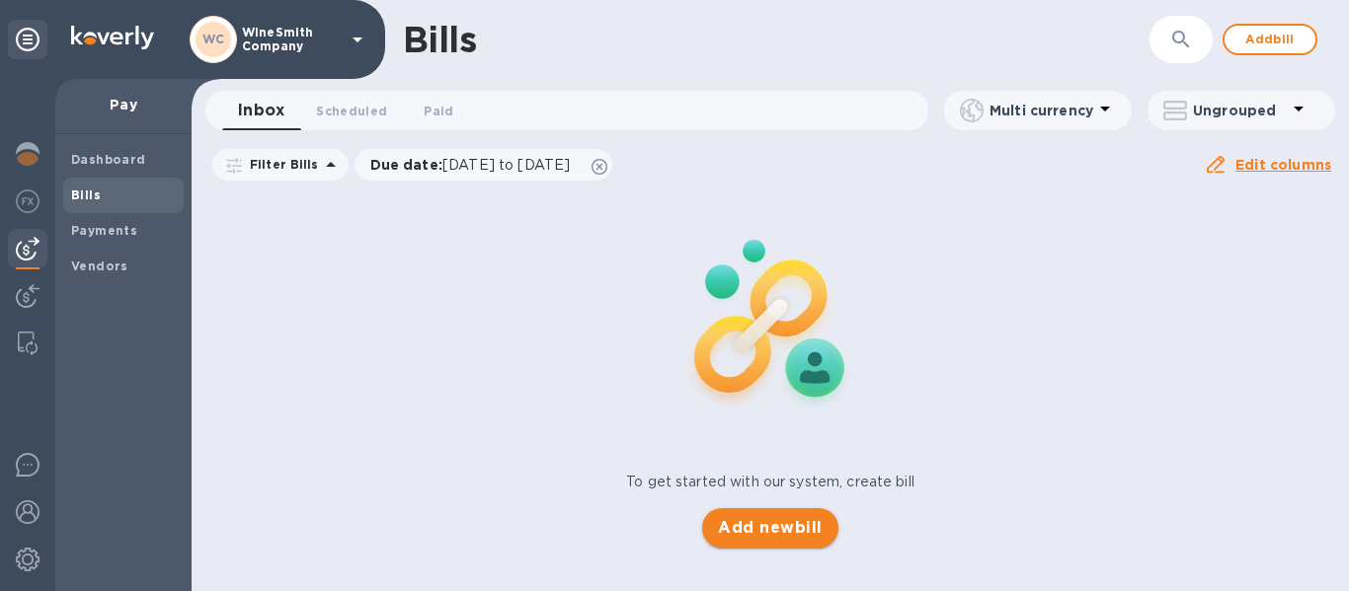
click at [798, 540] on button "Add new bill" at bounding box center [769, 528] width 135 height 39
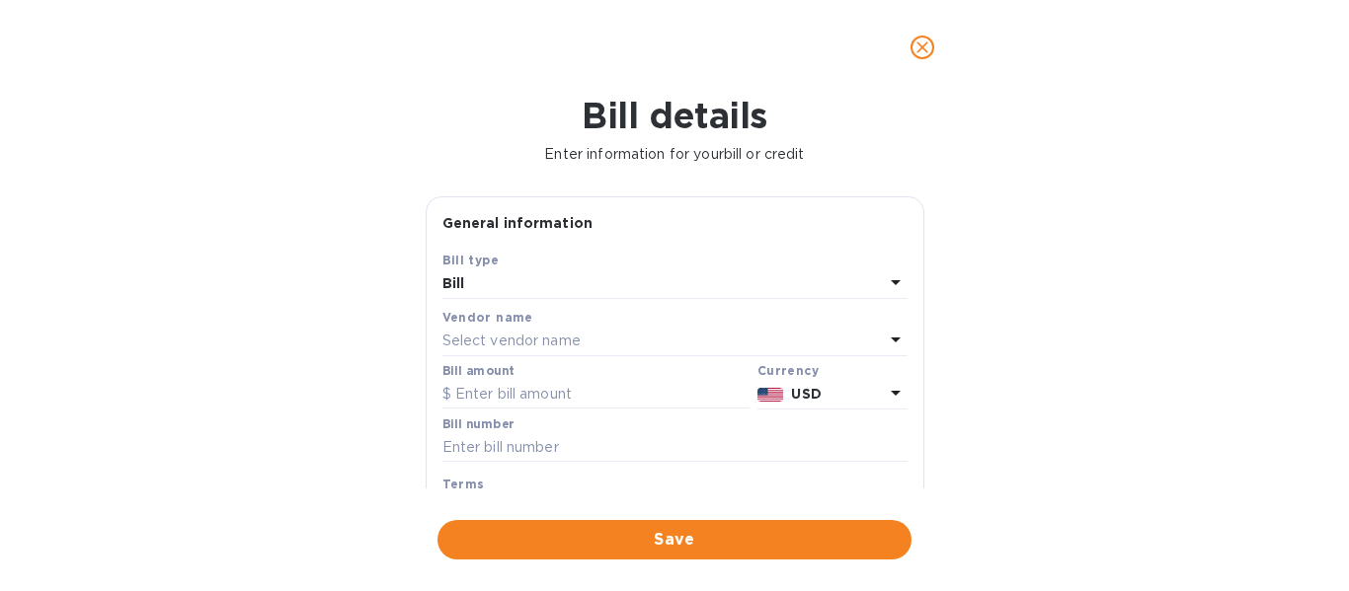
click at [624, 341] on div "Select vendor name" at bounding box center [662, 342] width 441 height 28
click at [985, 471] on div "Bill details Enter information for your bill or credit General information Save…" at bounding box center [674, 343] width 1349 height 497
click at [891, 341] on icon at bounding box center [896, 340] width 10 height 5
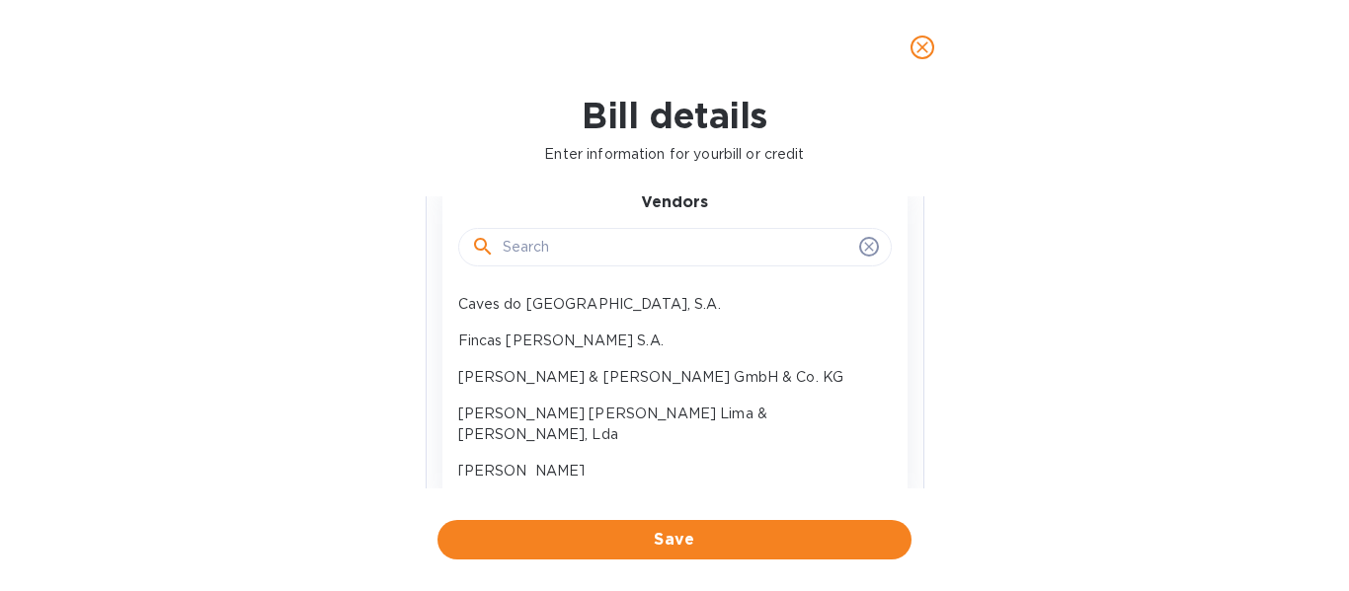
scroll to position [162, 0]
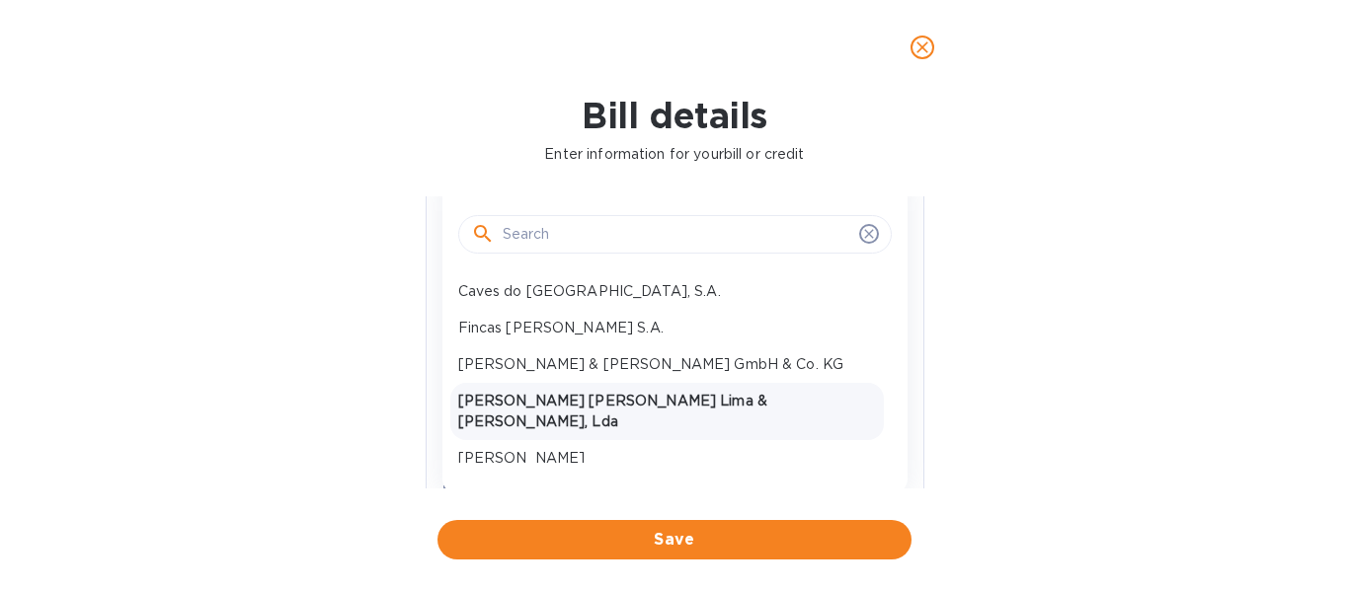
click at [631, 408] on p "[PERSON_NAME] [PERSON_NAME] Lima & [PERSON_NAME], Lda" at bounding box center [667, 411] width 418 height 41
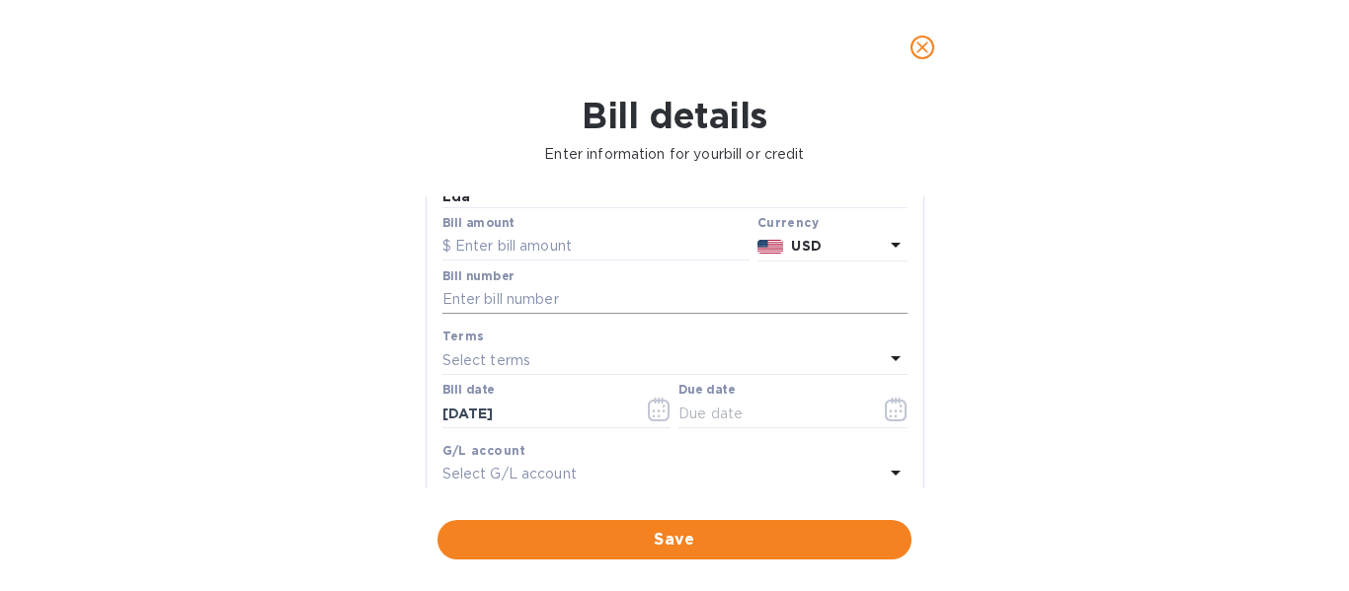
click at [572, 285] on input "text" at bounding box center [674, 300] width 465 height 30
paste input "102774"
type input "102774"
click at [555, 348] on div "Select terms" at bounding box center [662, 361] width 441 height 28
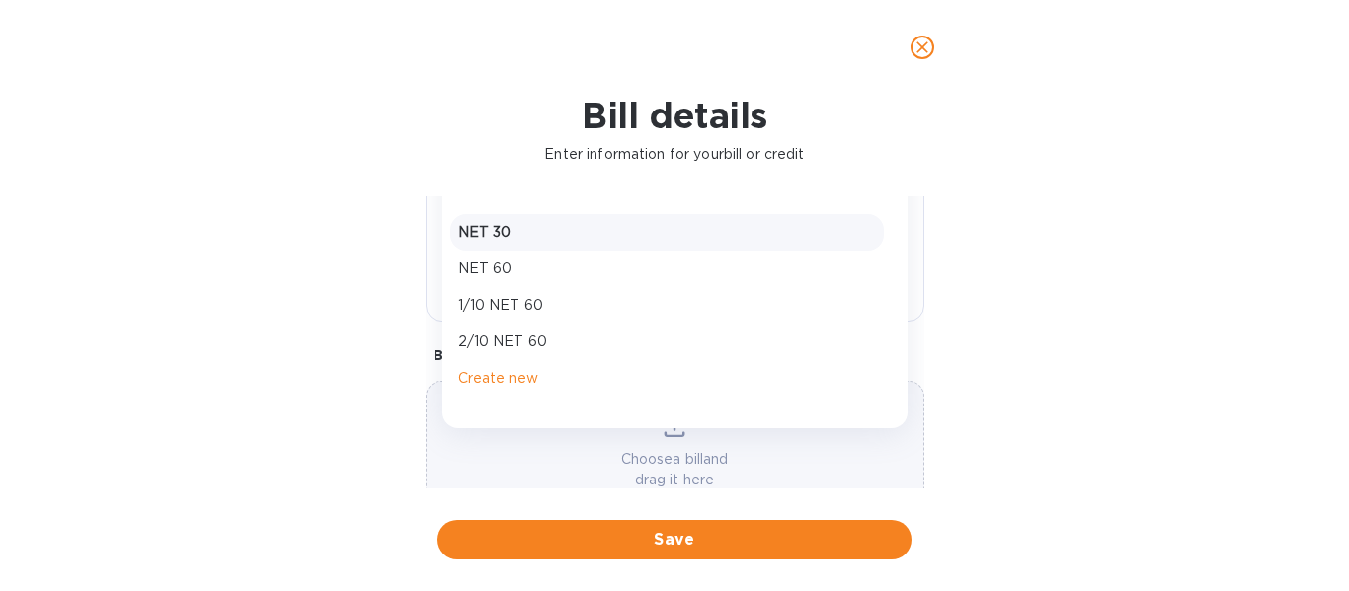
scroll to position [432, 0]
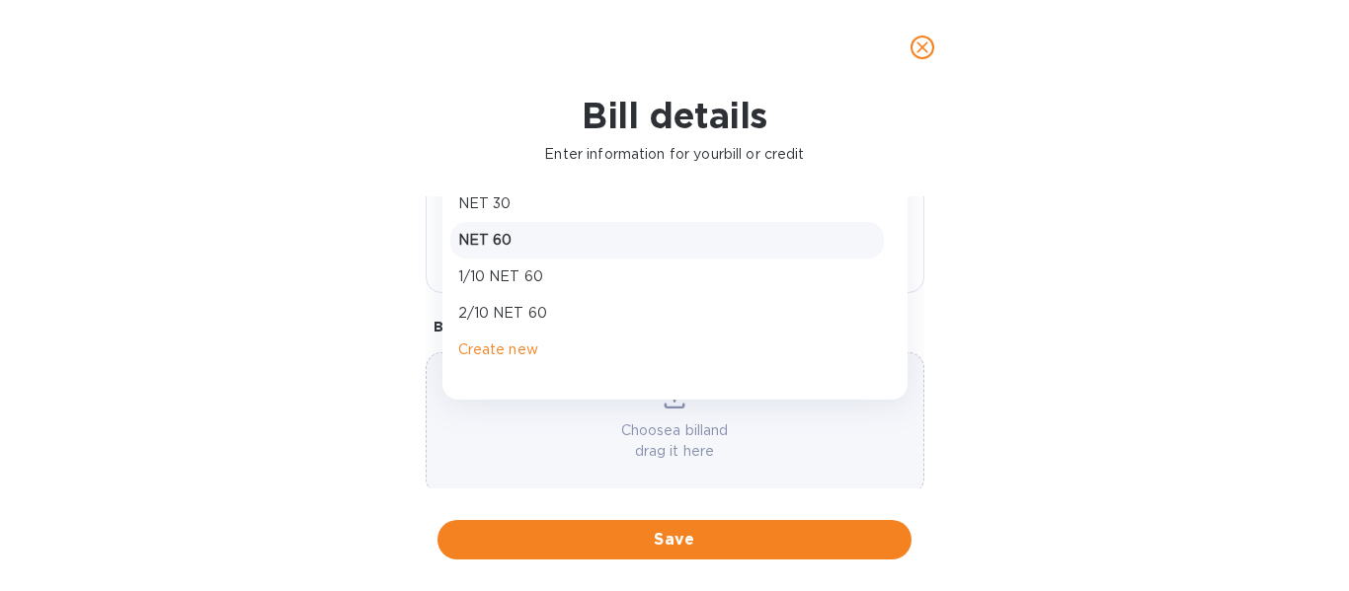
click at [501, 230] on p "NET 60" at bounding box center [667, 240] width 418 height 21
type input "[DATE]"
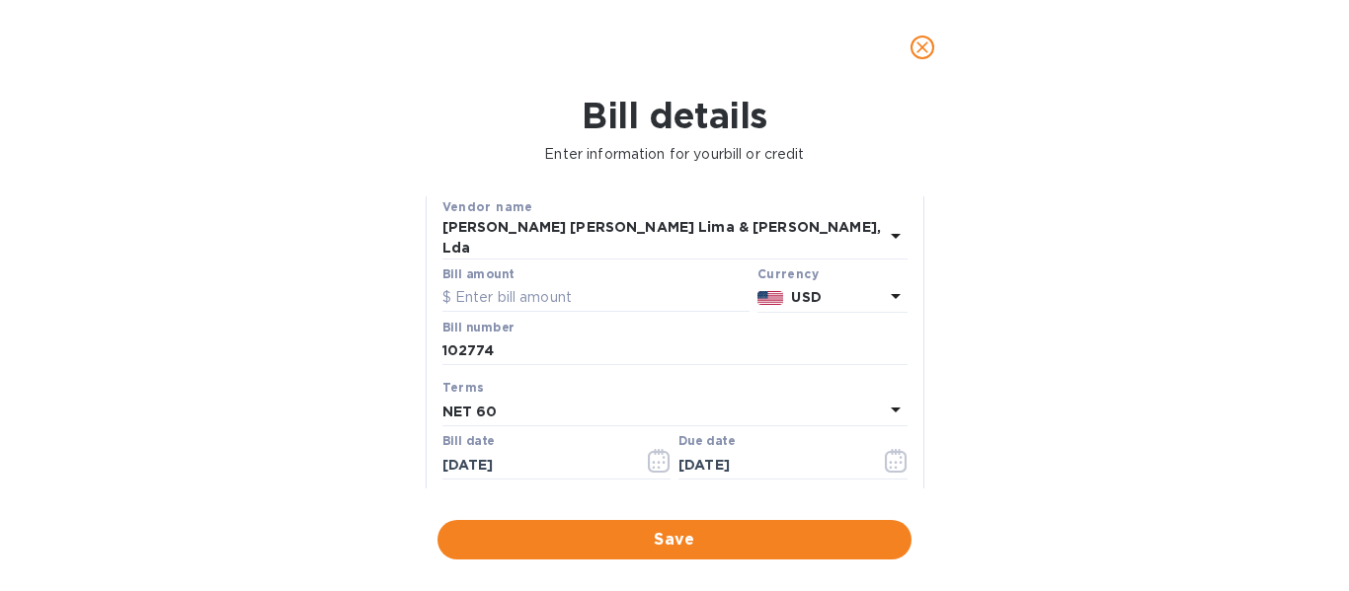
scroll to position [106, 0]
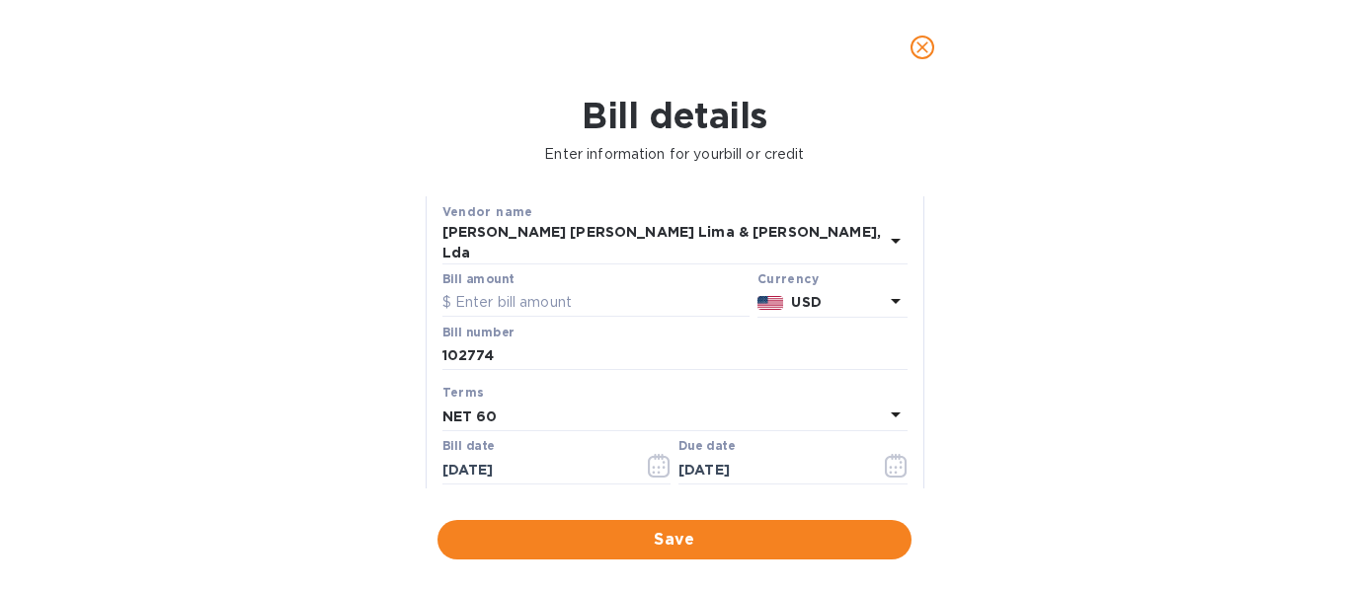
click at [884, 291] on icon at bounding box center [896, 301] width 24 height 24
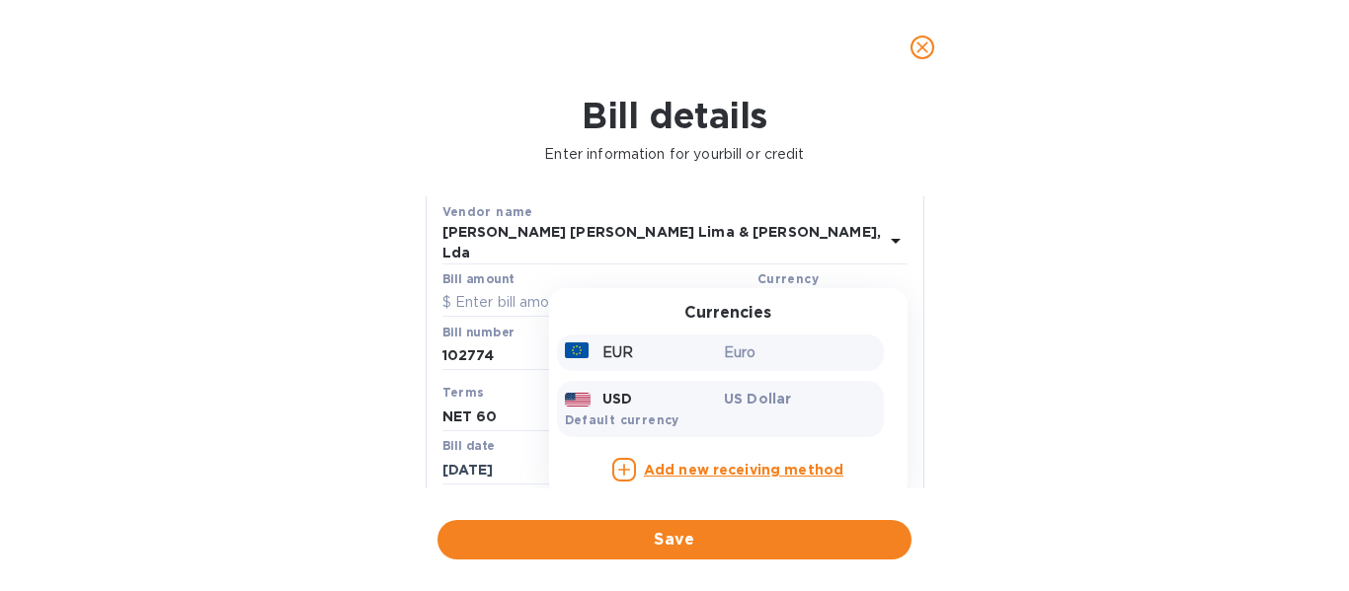
click at [661, 344] on div "EUR" at bounding box center [641, 353] width 160 height 29
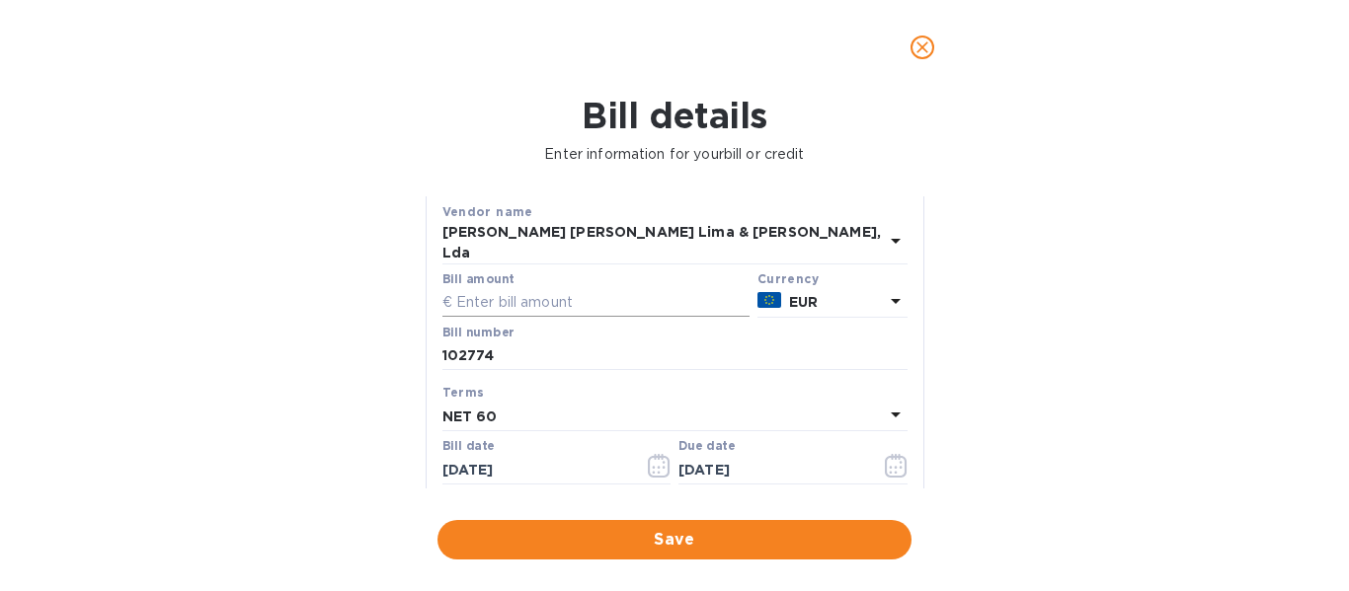
click at [490, 289] on input "text" at bounding box center [595, 303] width 307 height 30
type input "1,728"
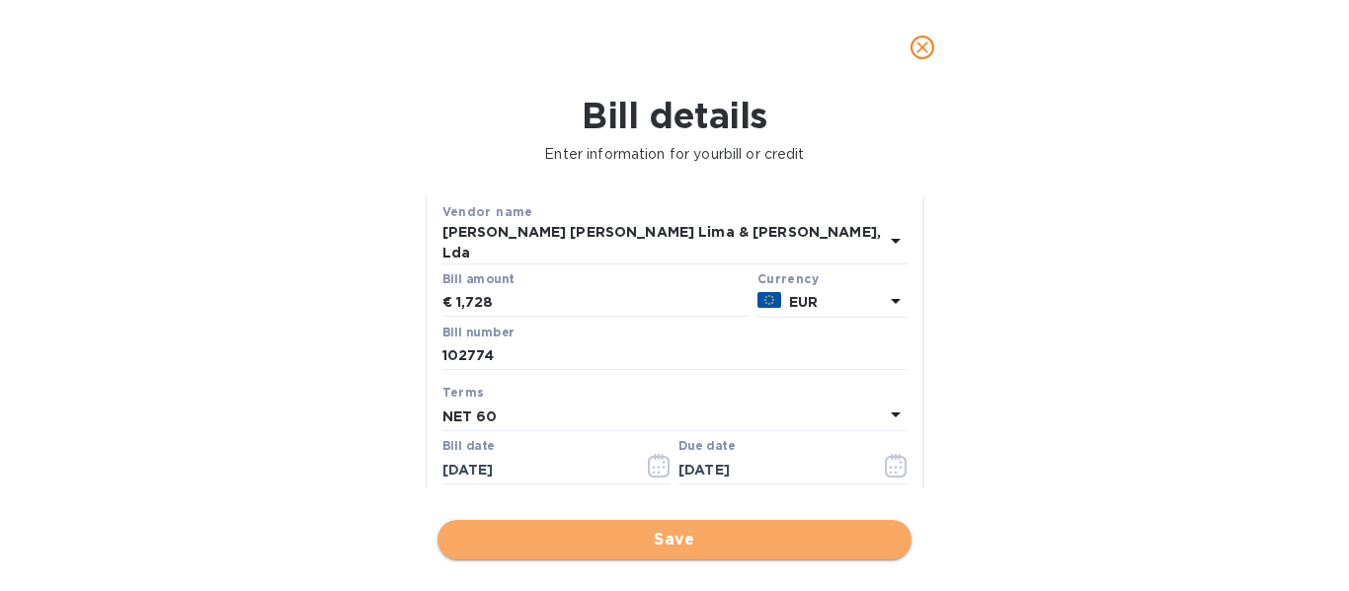
click at [642, 545] on span "Save" at bounding box center [674, 540] width 442 height 24
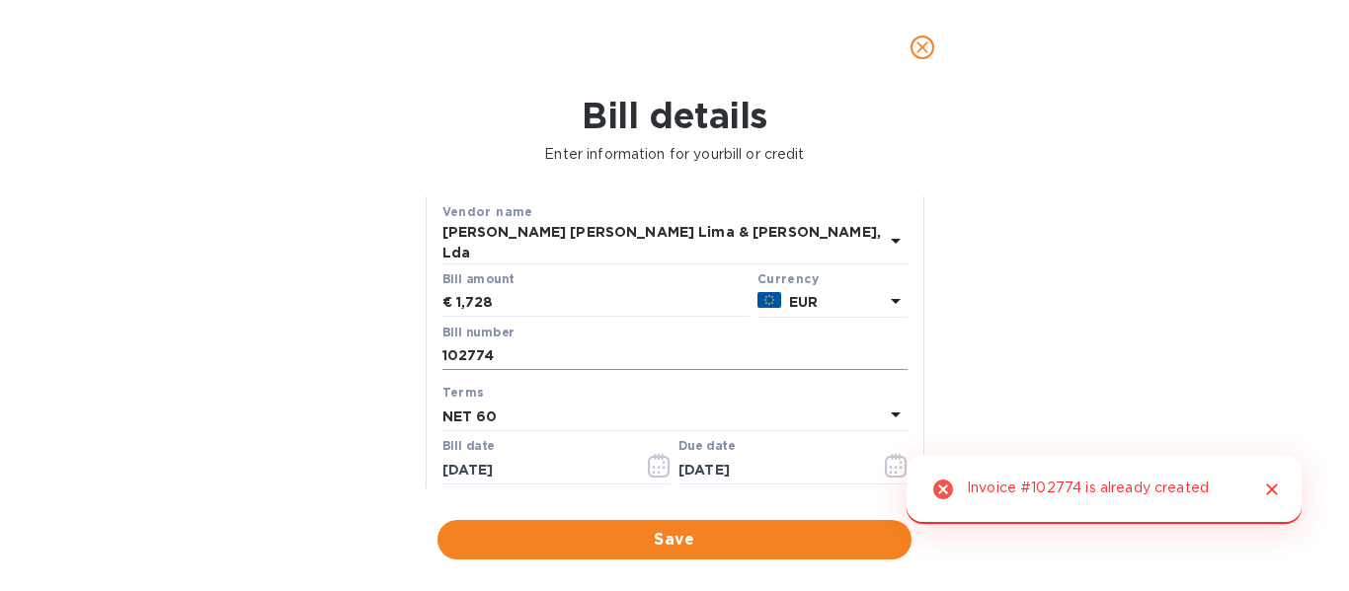
click at [526, 346] on input "102774" at bounding box center [674, 357] width 465 height 30
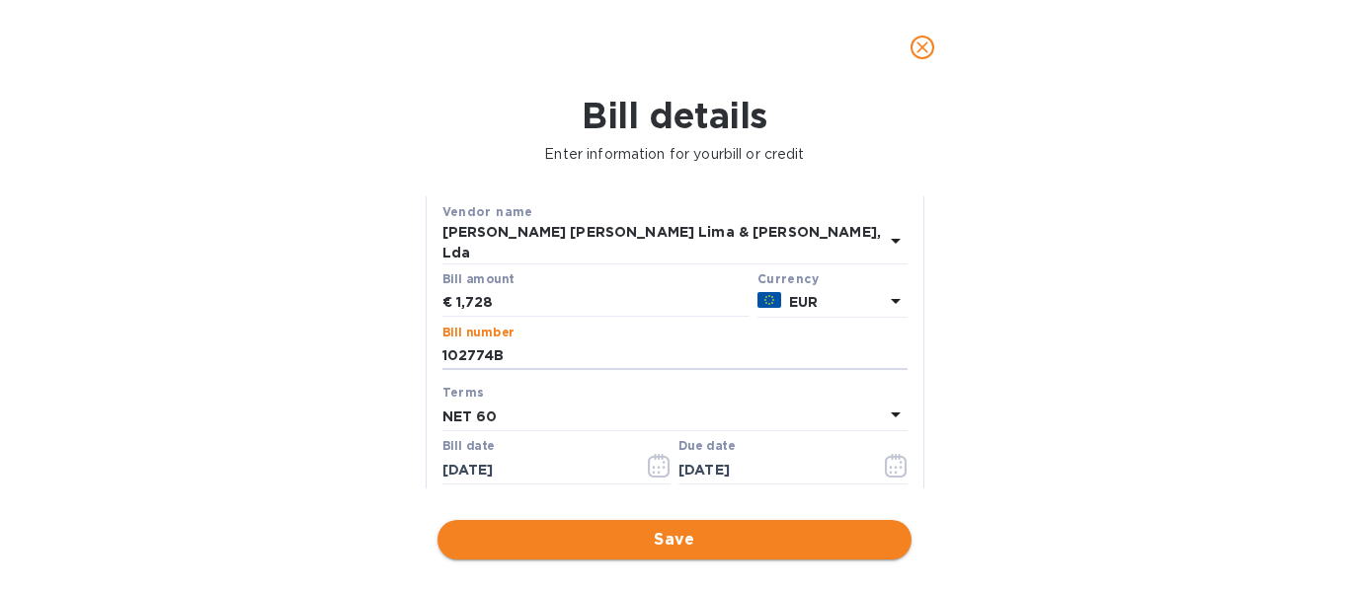
type input "102774B"
click at [623, 547] on span "Save" at bounding box center [674, 540] width 442 height 24
